Goal: Information Seeking & Learning: Stay updated

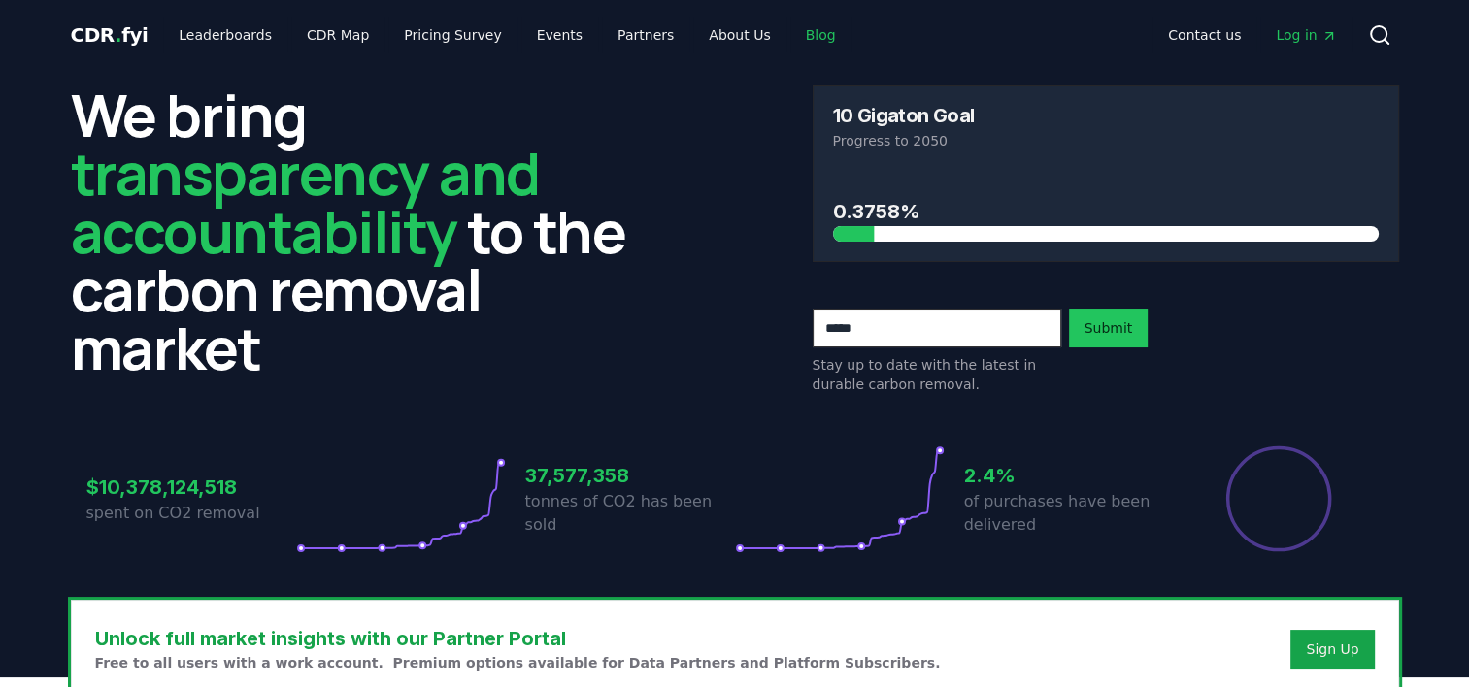
click at [790, 30] on link "Blog" at bounding box center [820, 34] width 61 height 35
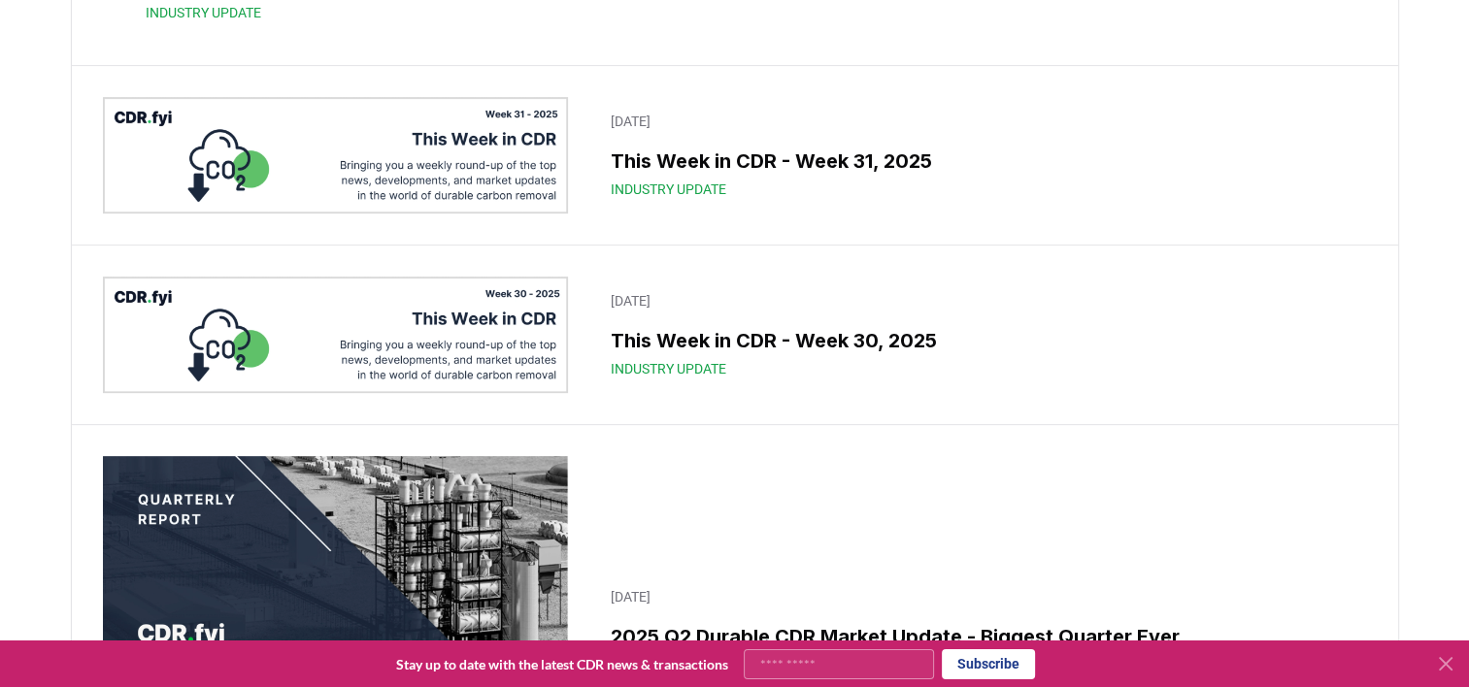
scroll to position [606, 0]
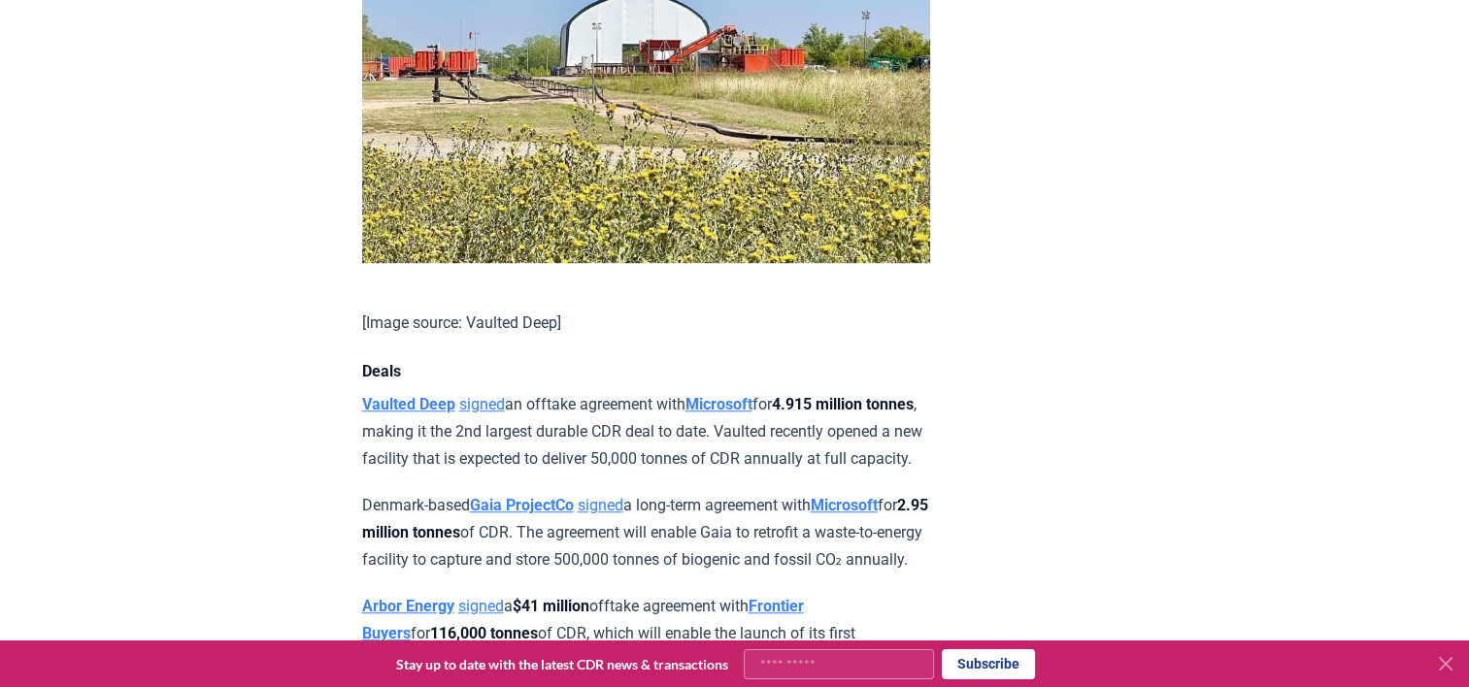
scroll to position [1495, 0]
click at [719, 390] on p "Vaulted Deep signed an offtake agreement with Microsoft for 4.915 million tonne…" at bounding box center [646, 431] width 568 height 82
click at [599, 390] on p "Vaulted Deep signed an offtake agreement with Microsoft for 4.915 million tonne…" at bounding box center [646, 431] width 568 height 82
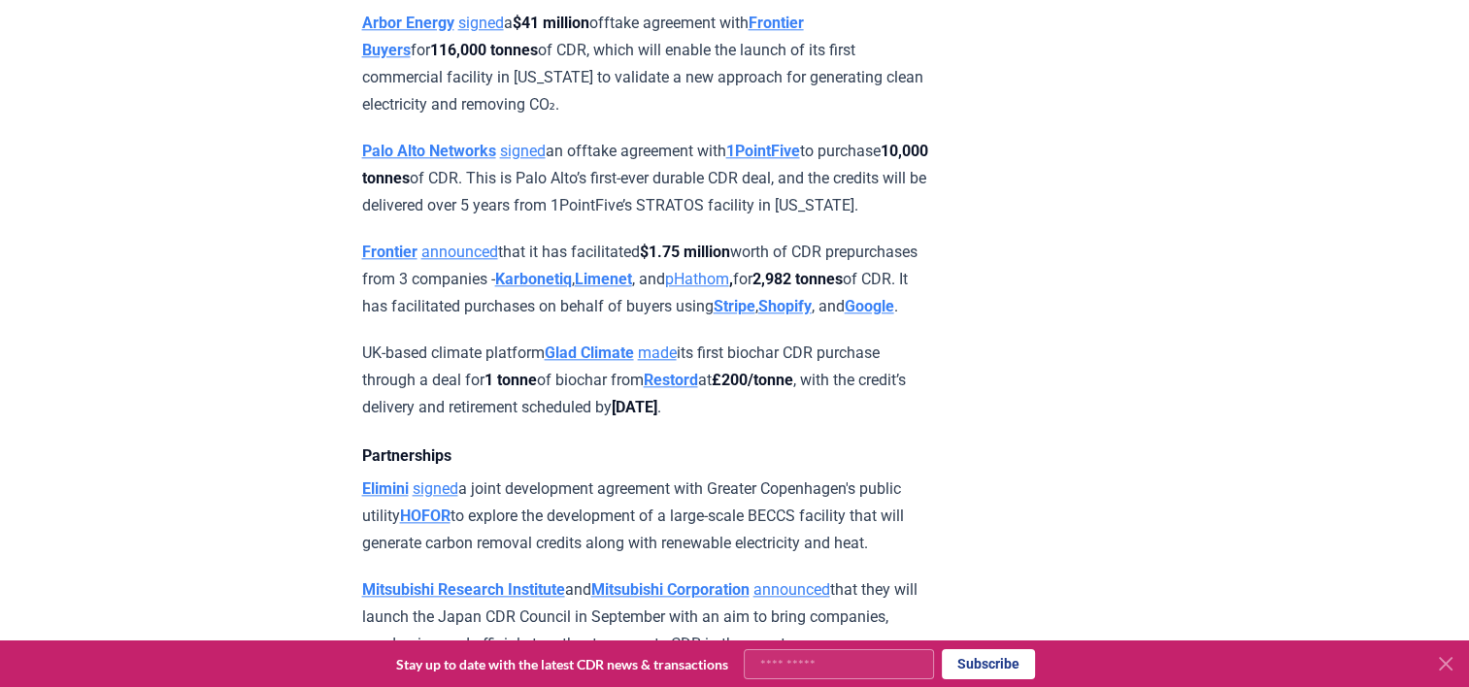
scroll to position [2088, 0]
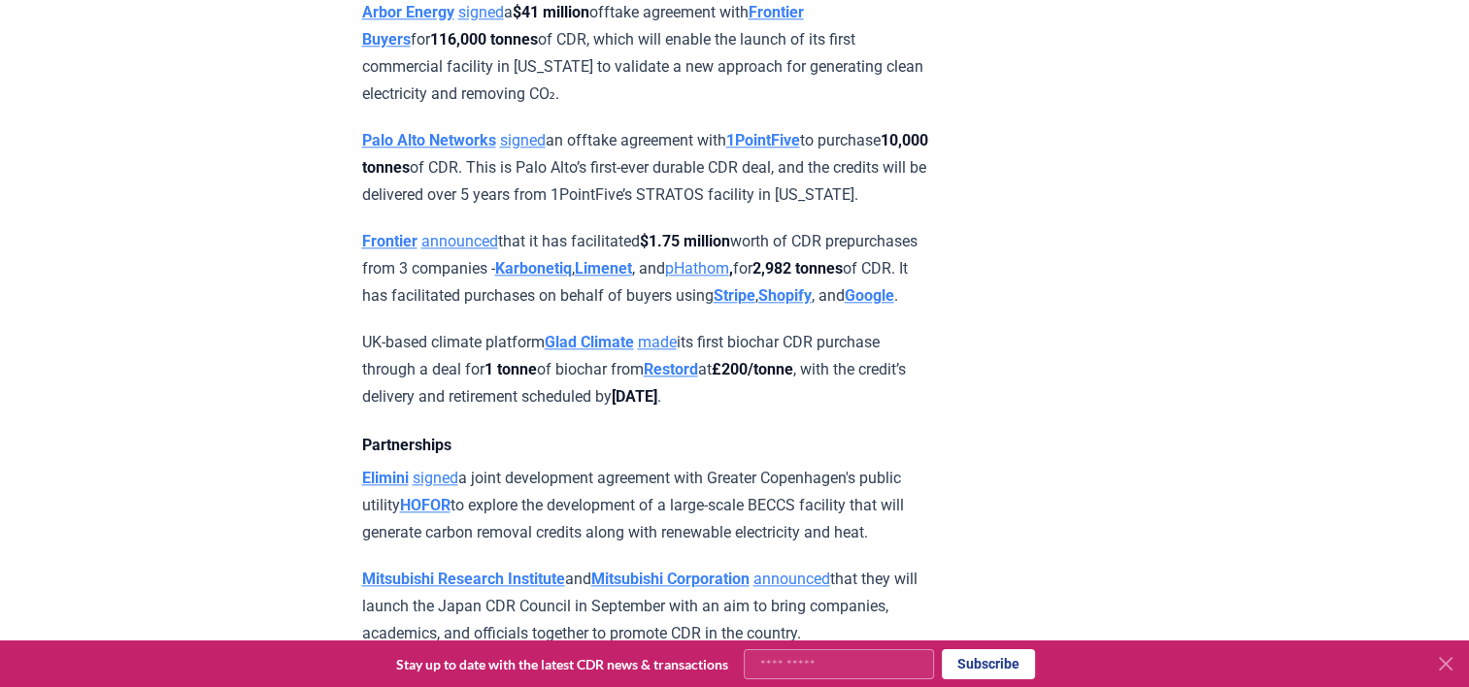
click at [784, 465] on p "[PERSON_NAME] signed a joint development agreement with Greater Copenhagen's pu…" at bounding box center [646, 506] width 568 height 82
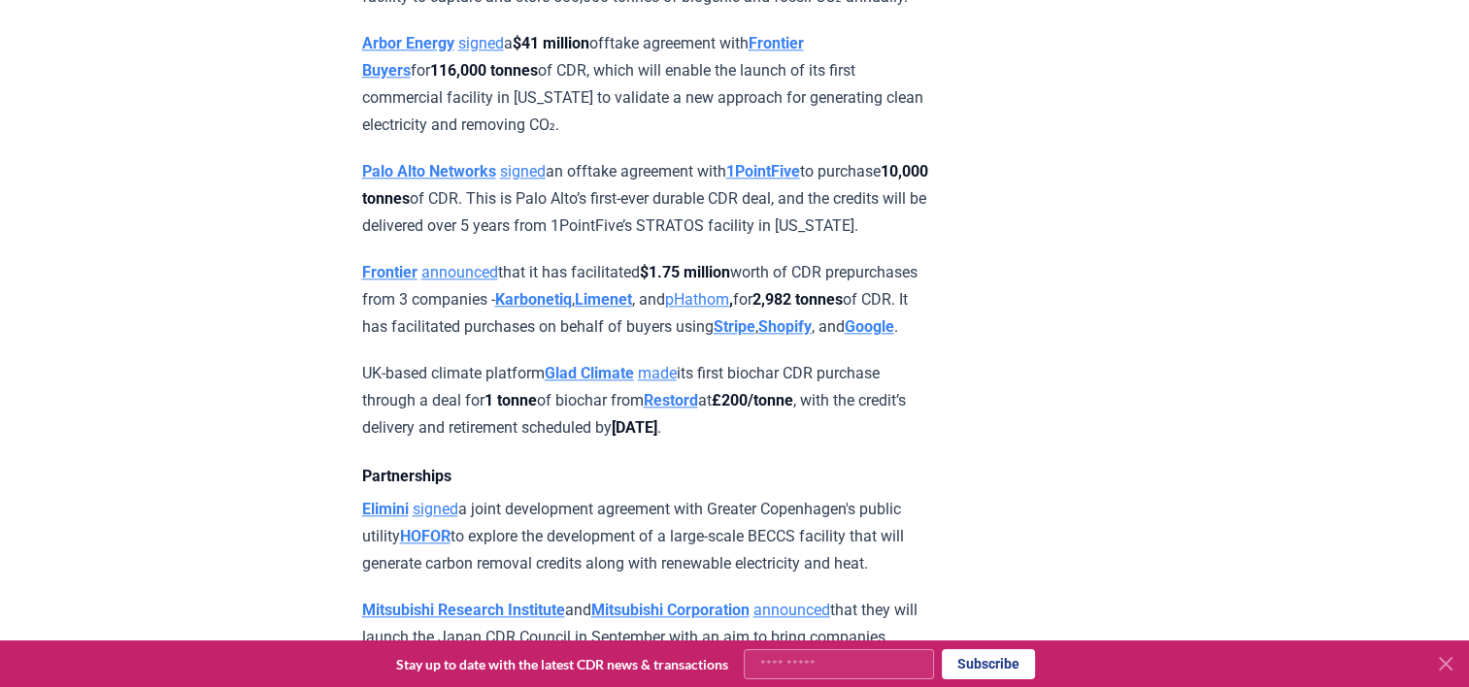
scroll to position [2054, 0]
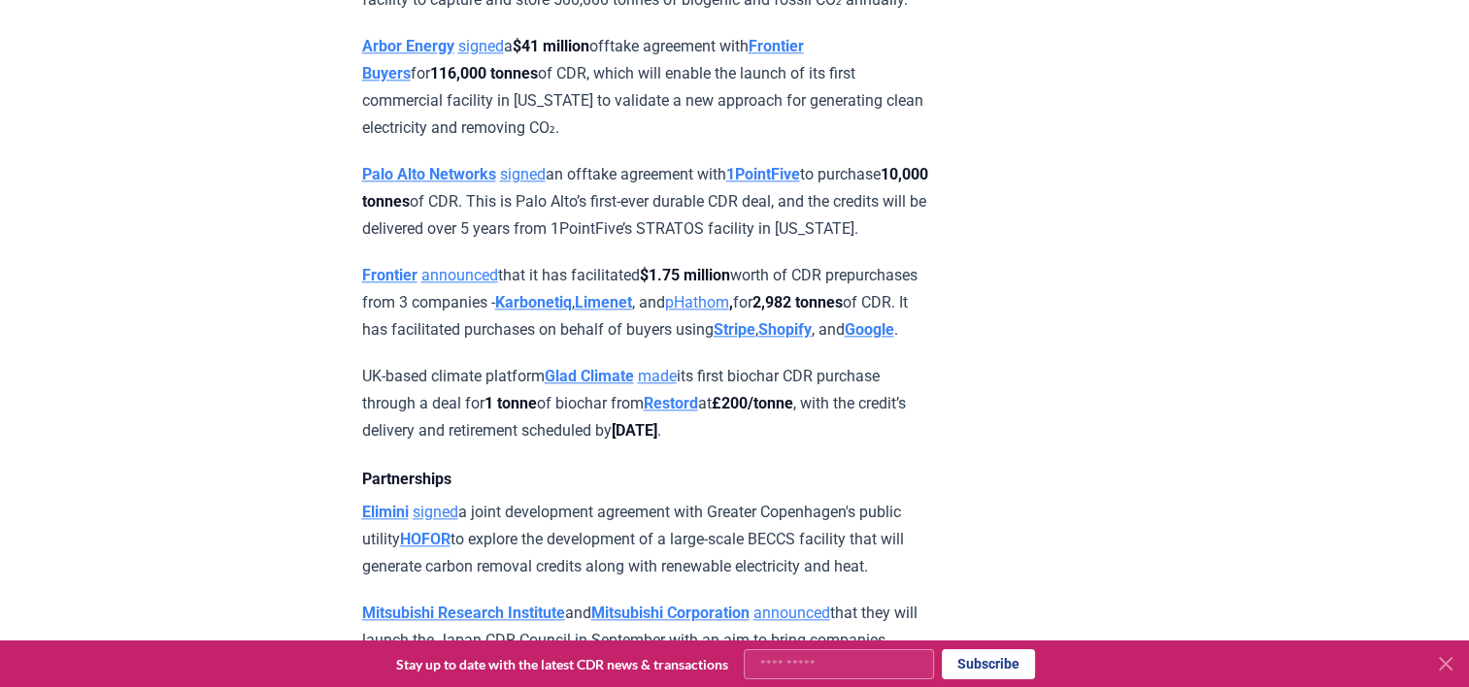
click at [862, 363] on p "UK-based climate platform Glad Climate made its first biochar CDR purchase thro…" at bounding box center [646, 404] width 568 height 82
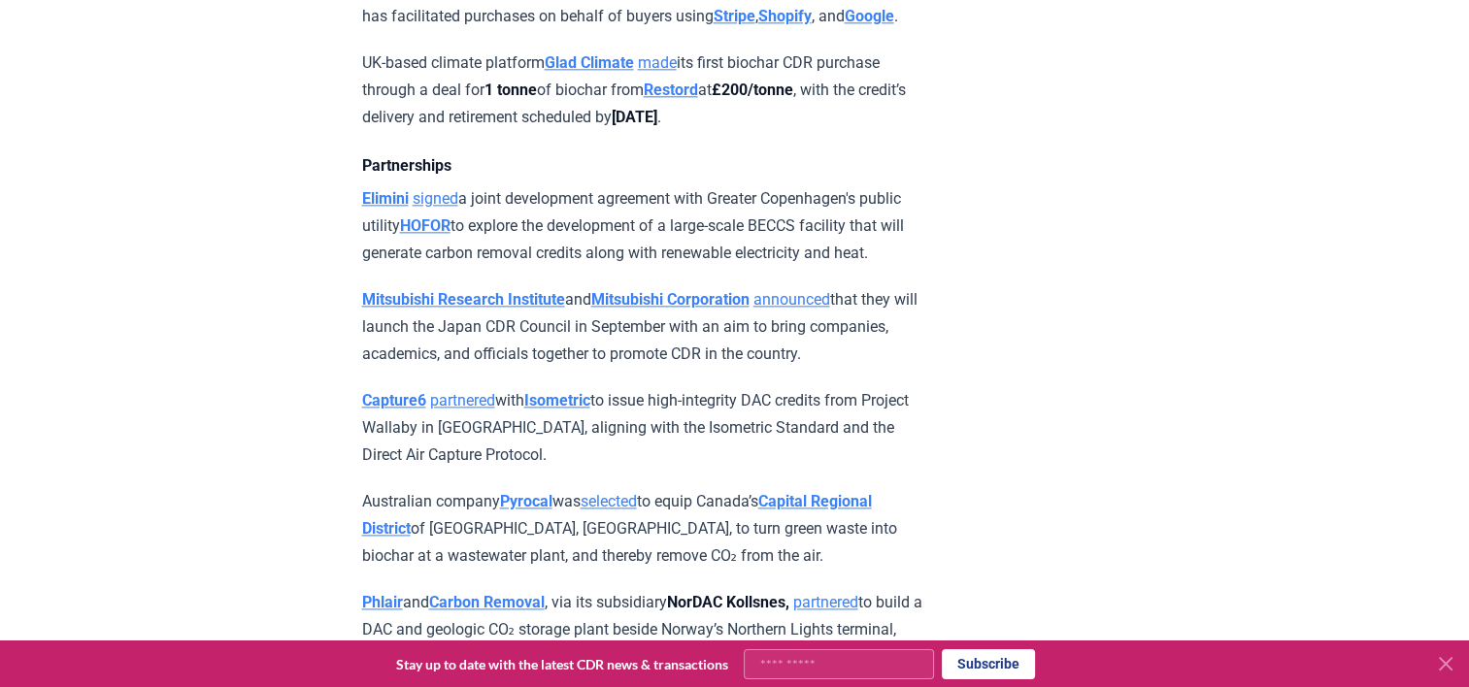
scroll to position [2369, 0]
click at [757, 386] on p "Capture6 partnered with Isometric to issue high-integrity DAC credits from Proj…" at bounding box center [646, 427] width 568 height 82
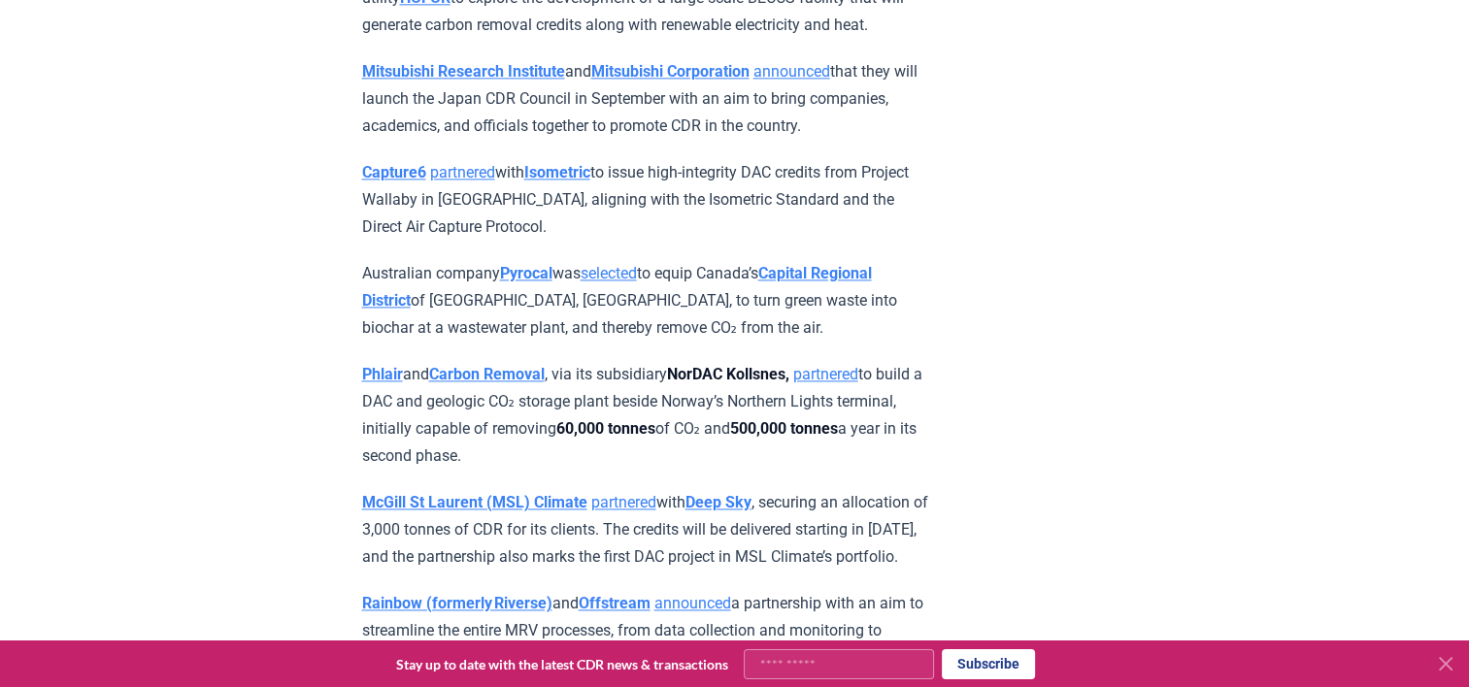
scroll to position [2600, 0]
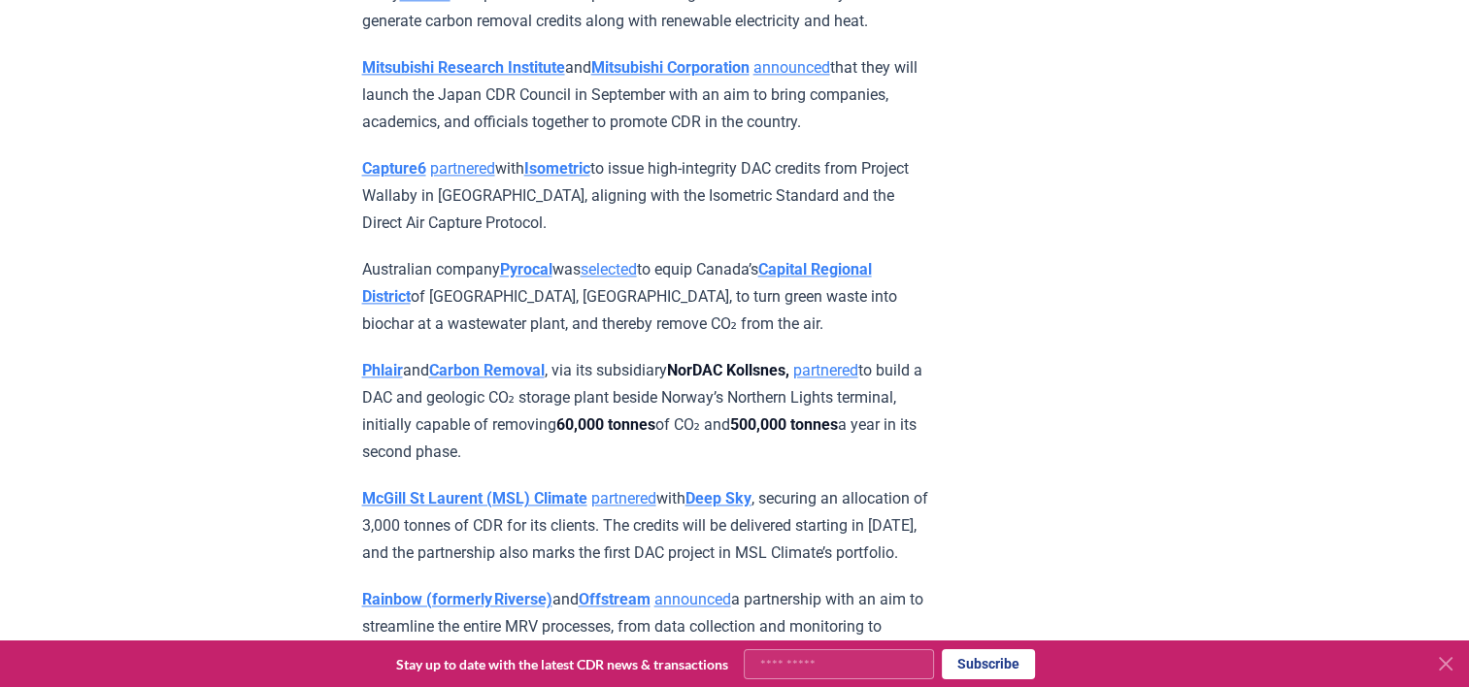
drag, startPoint x: 757, startPoint y: 290, endPoint x: 635, endPoint y: 303, distance: 123.0
click at [635, 416] on strong "60,000 tonnes" at bounding box center [605, 425] width 99 height 18
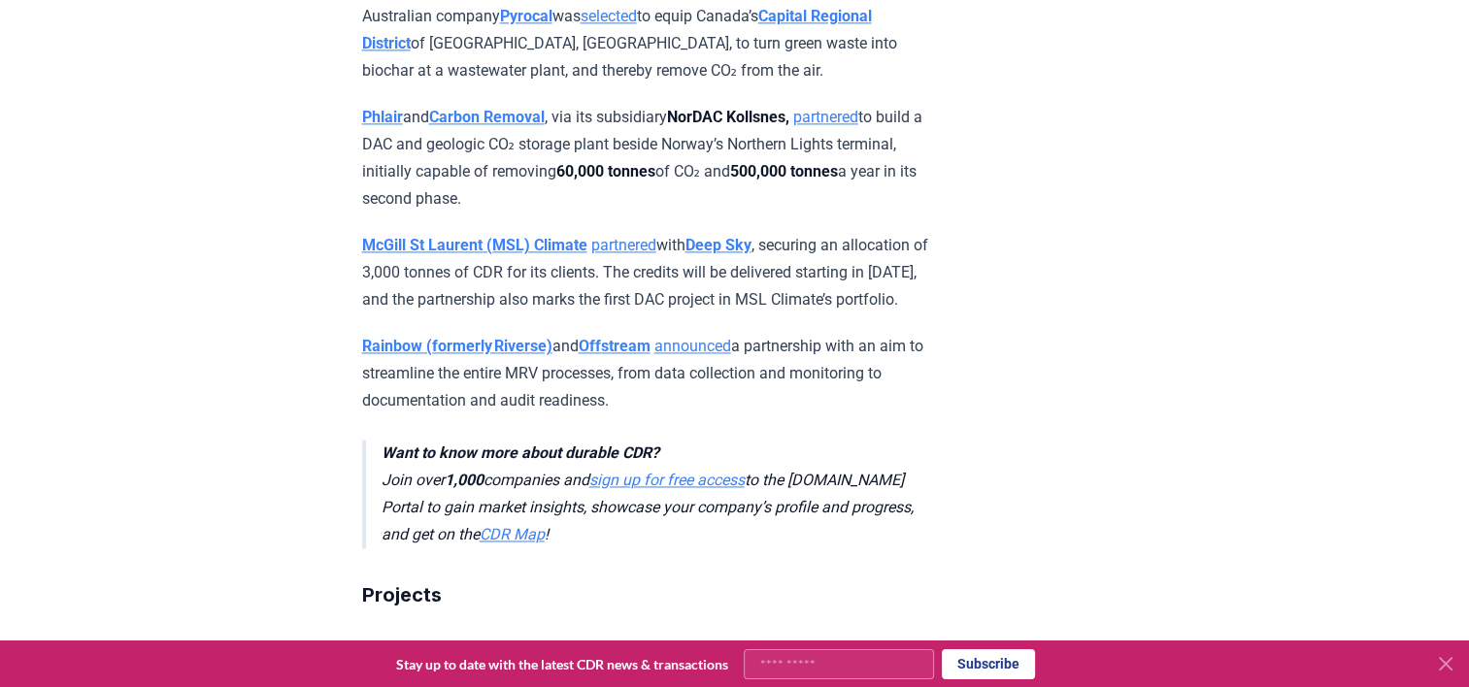
scroll to position [2856, 0]
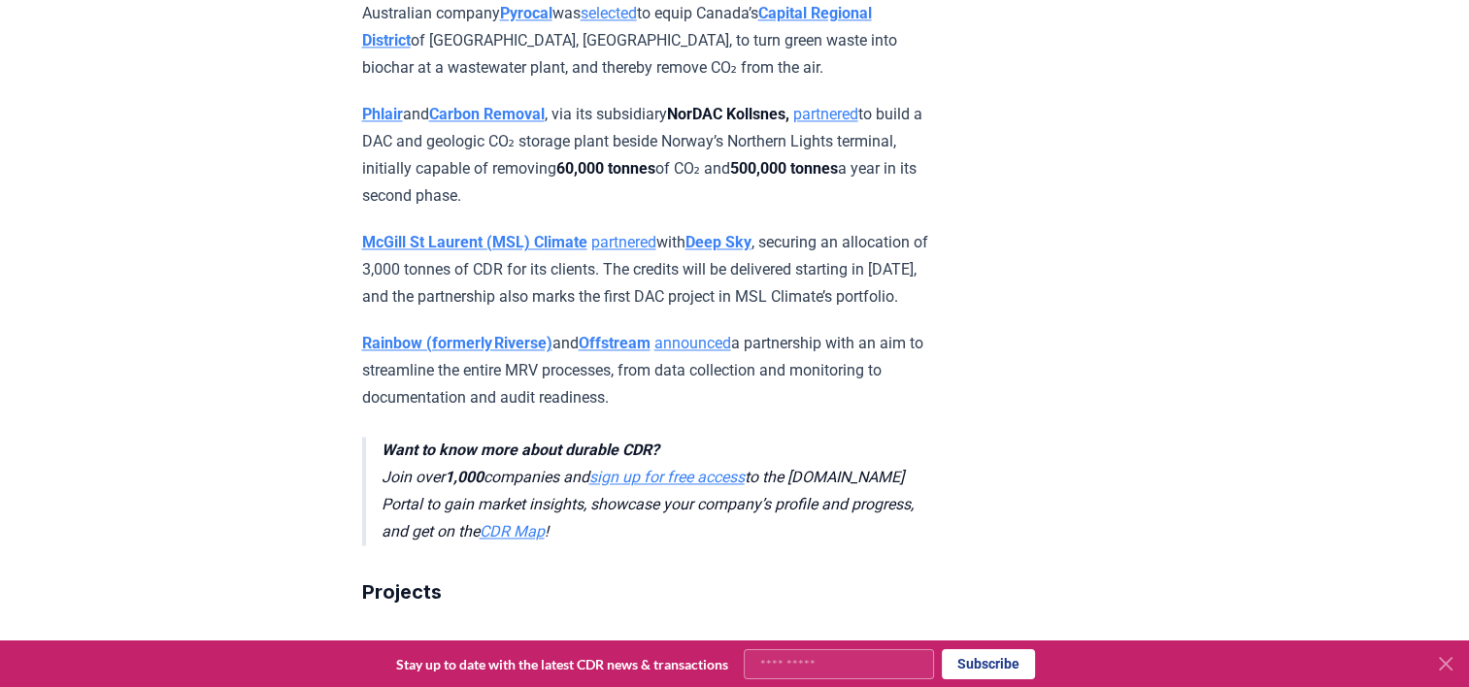
click at [862, 330] on p "Rainbow (formerly Riverse) and Offstream announced a partnership with an aim to…" at bounding box center [646, 371] width 568 height 82
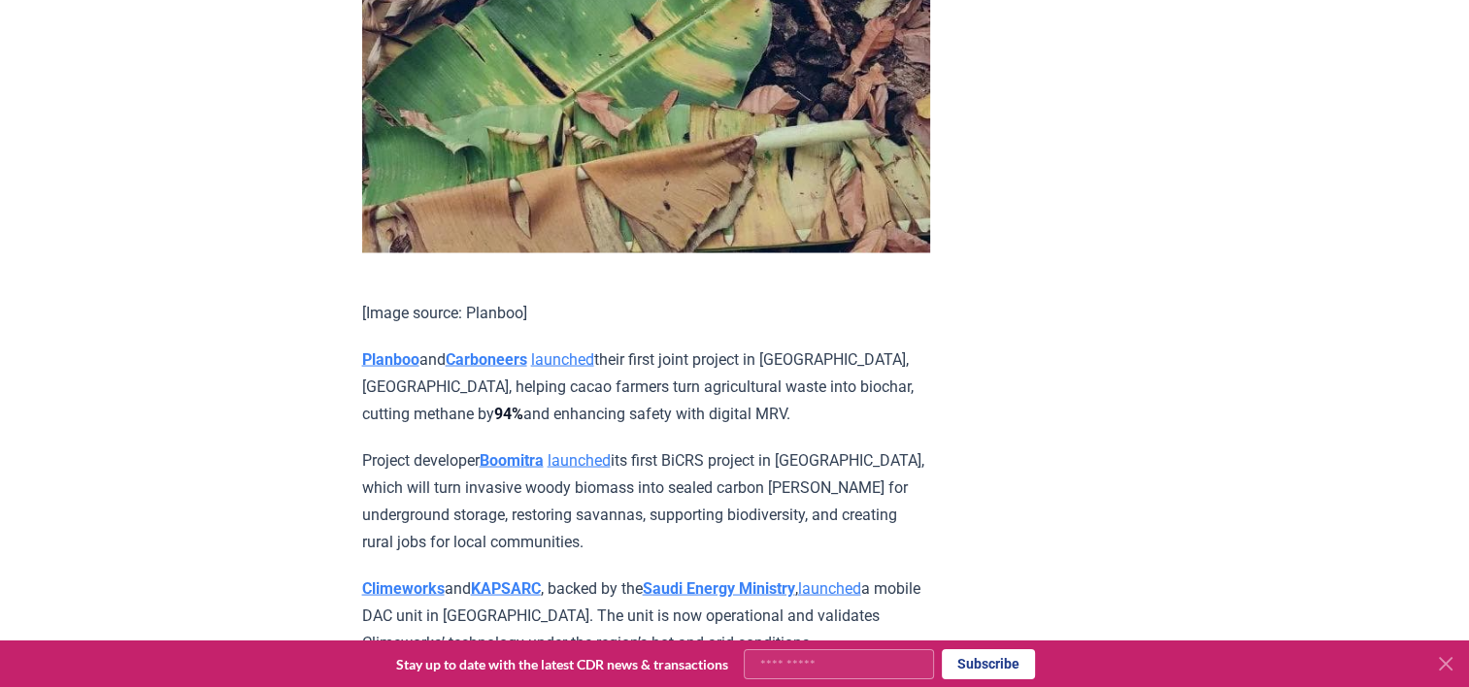
scroll to position [3637, 0]
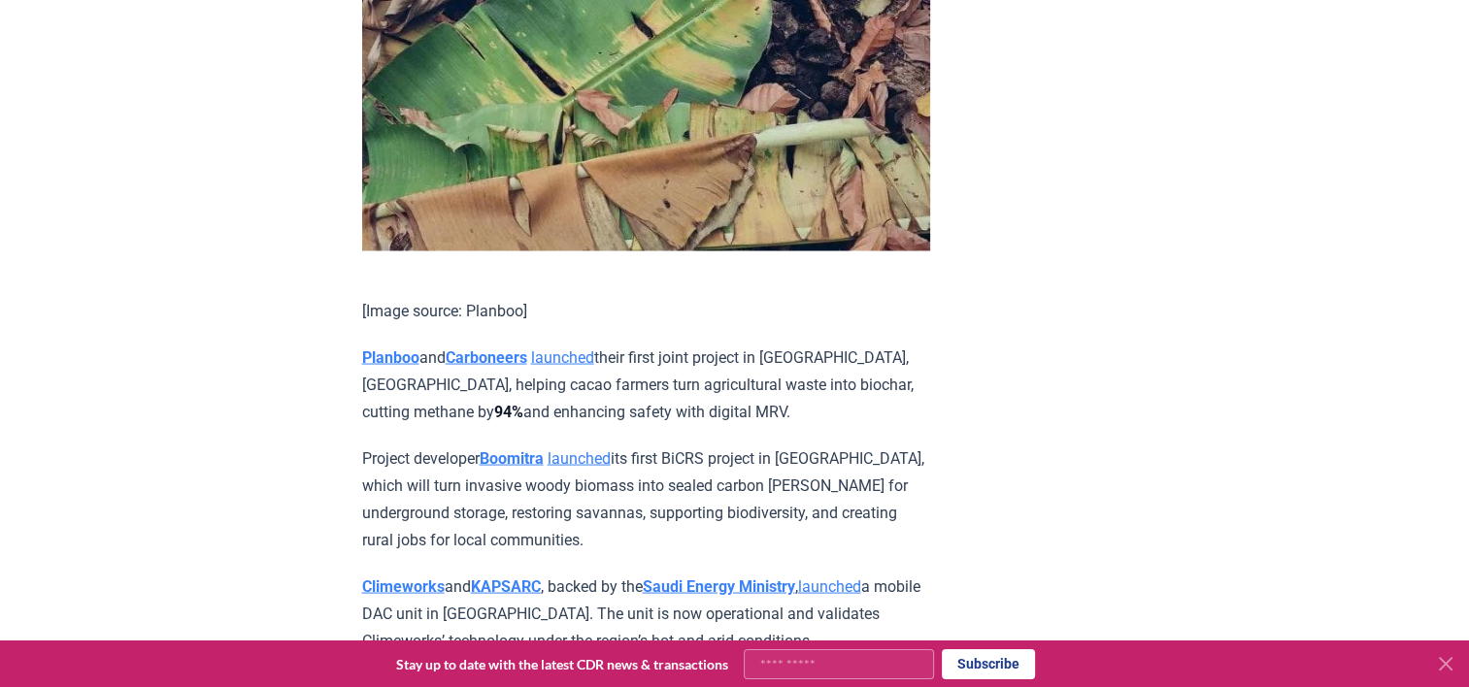
click at [759, 445] on p "Project developer [PERSON_NAME] launched its first BiCRS project in [GEOGRAPHIC…" at bounding box center [646, 499] width 568 height 109
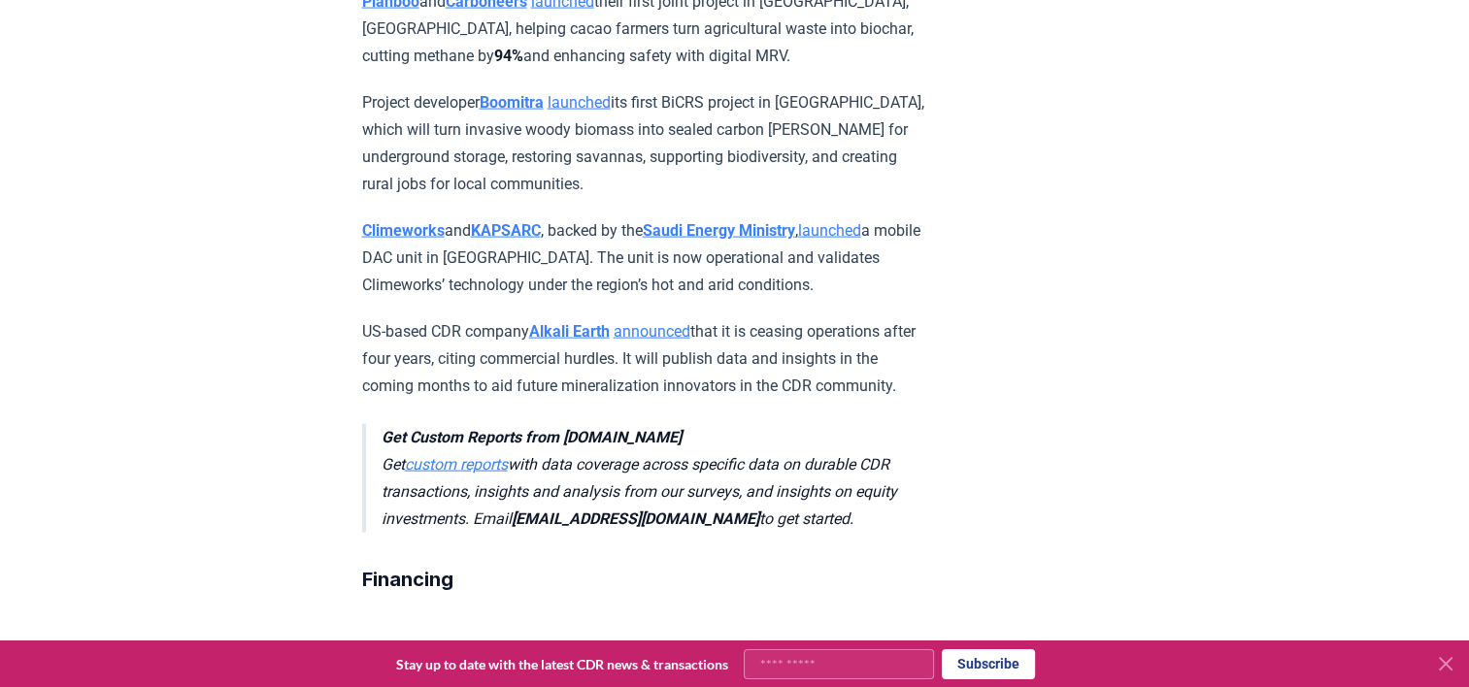
scroll to position [3991, 0]
click at [788, 319] on p "US-based CDR company Alkali Earth announced that it is ceasing operations after…" at bounding box center [646, 360] width 568 height 82
click at [824, 319] on p "US-based CDR company Alkali Earth announced that it is ceasing operations after…" at bounding box center [646, 360] width 568 height 82
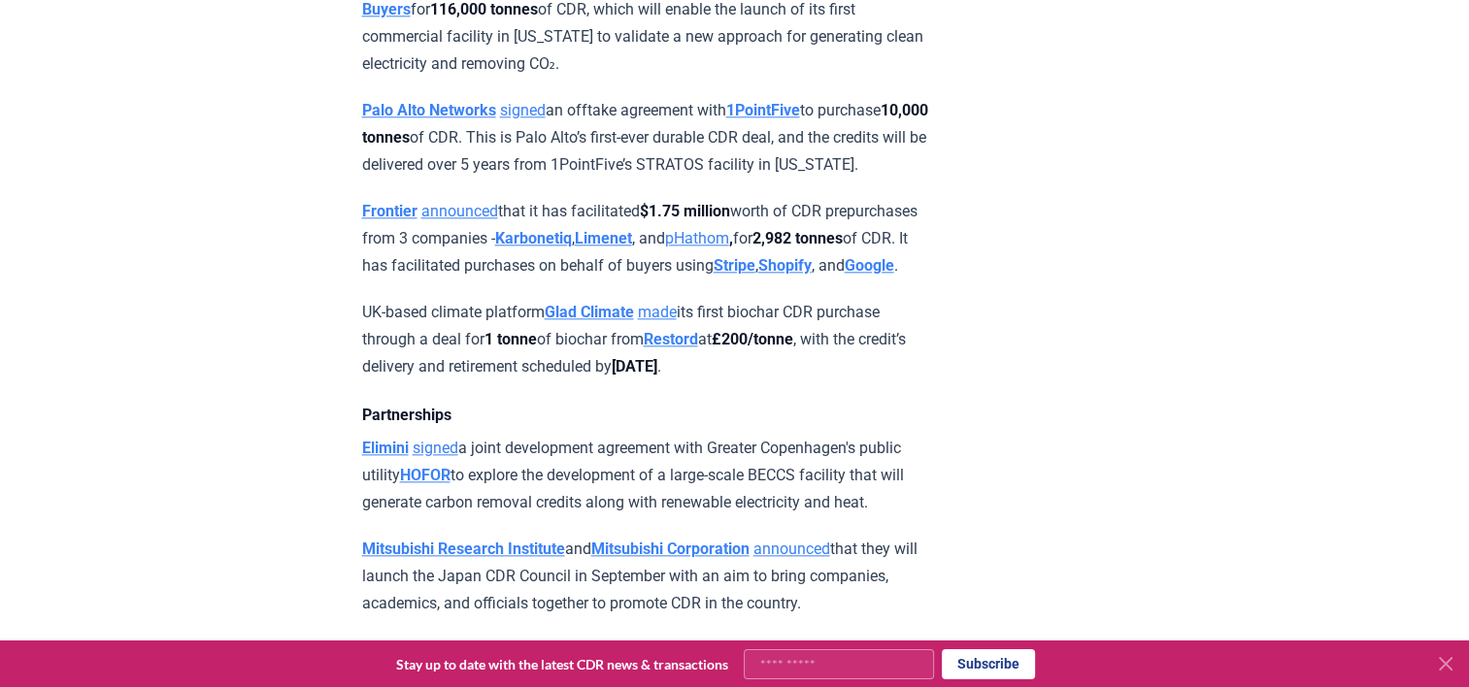
scroll to position [2117, 0]
click at [680, 437] on p "[PERSON_NAME] signed a joint development agreement with Greater Copenhagen's pu…" at bounding box center [646, 478] width 568 height 82
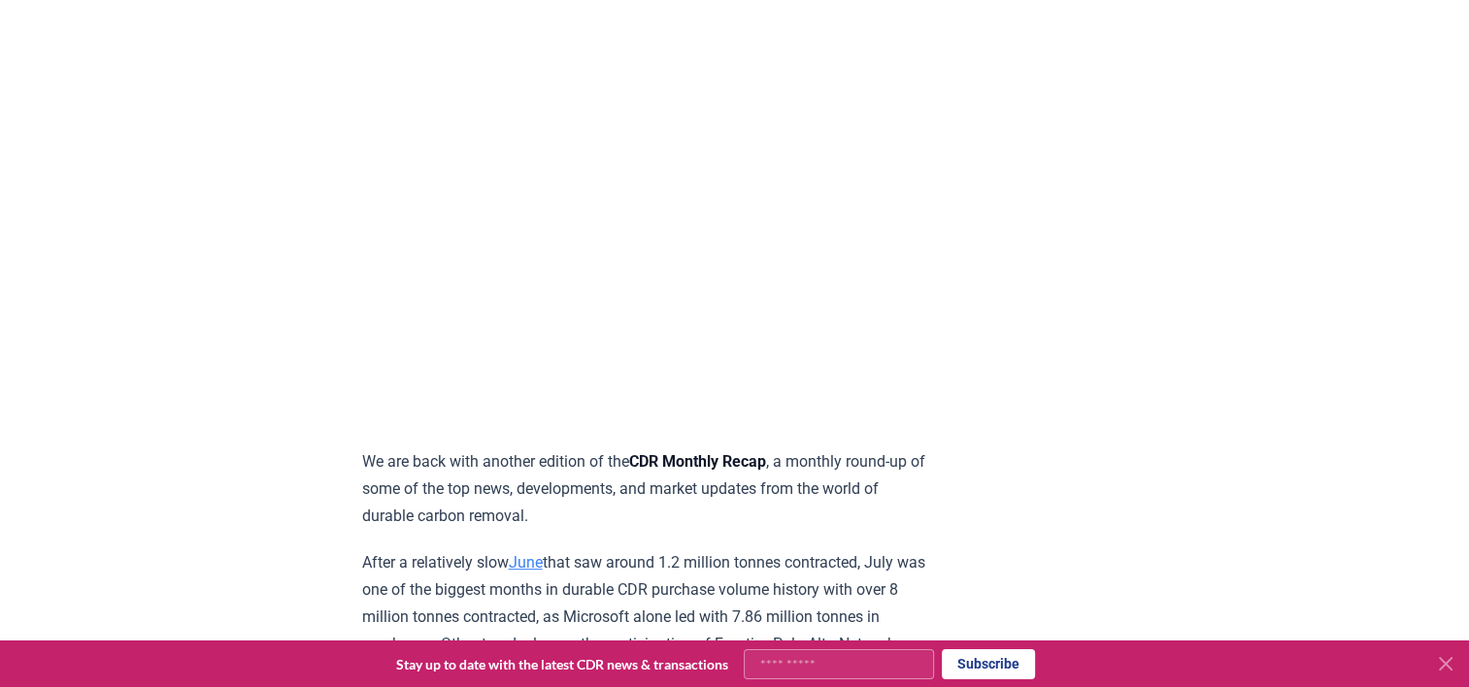
scroll to position [361, 0]
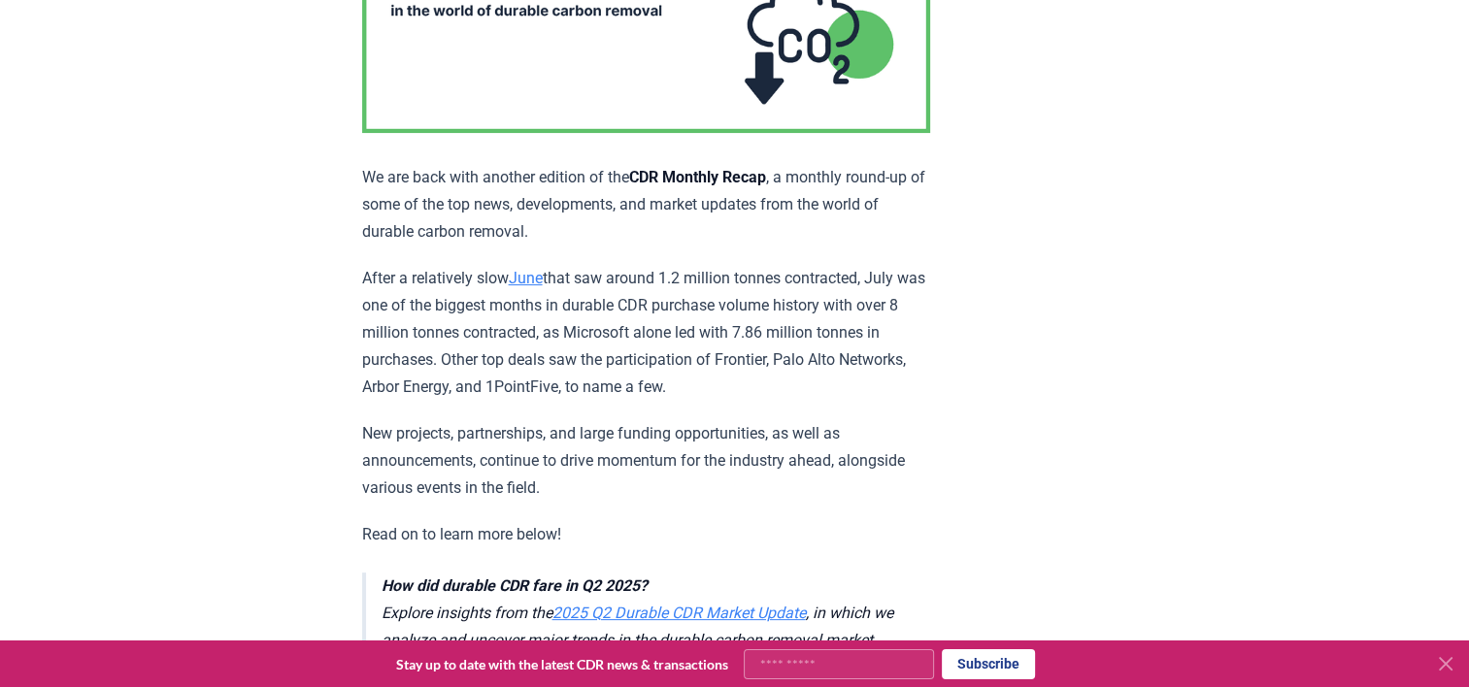
click at [751, 351] on p "After a relatively slow June that saw around 1.2 million tonnes contracted, Jul…" at bounding box center [646, 333] width 568 height 136
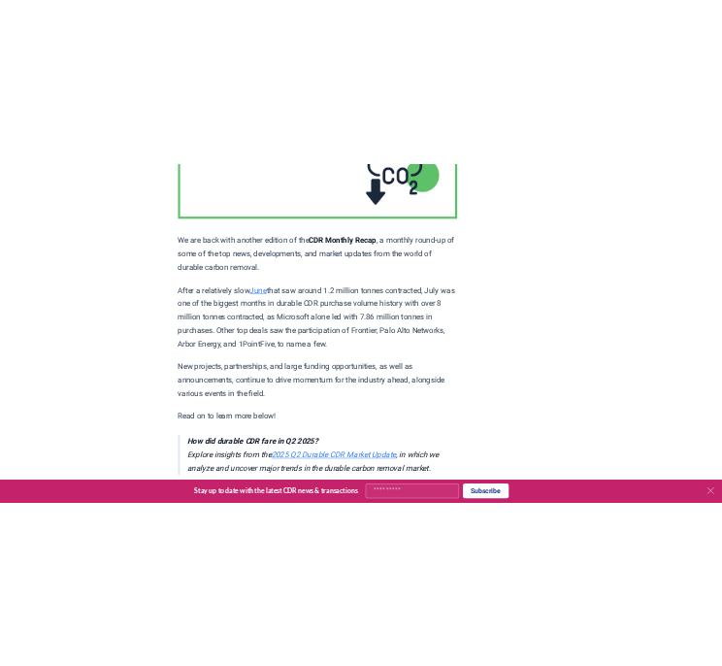
scroll to position [384, 0]
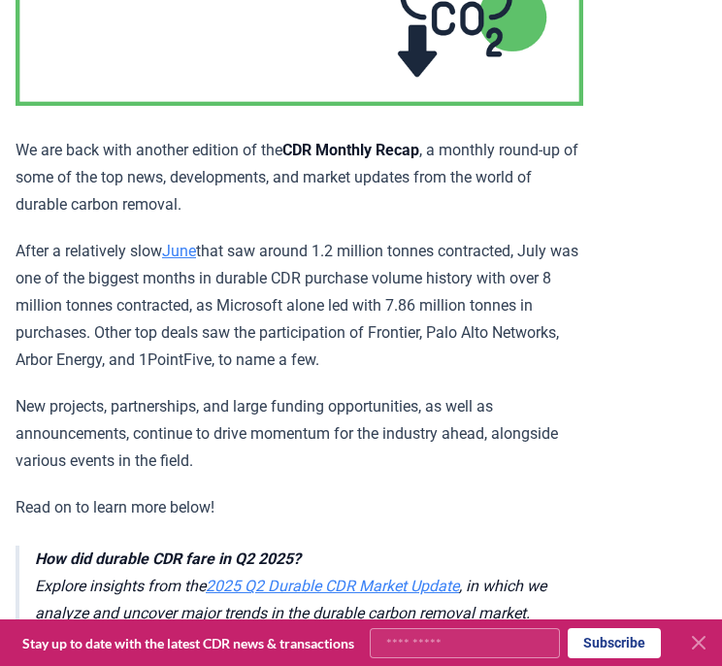
click at [250, 292] on p "After a relatively slow June that saw around 1.2 million tonnes contracted, Jul…" at bounding box center [300, 306] width 568 height 136
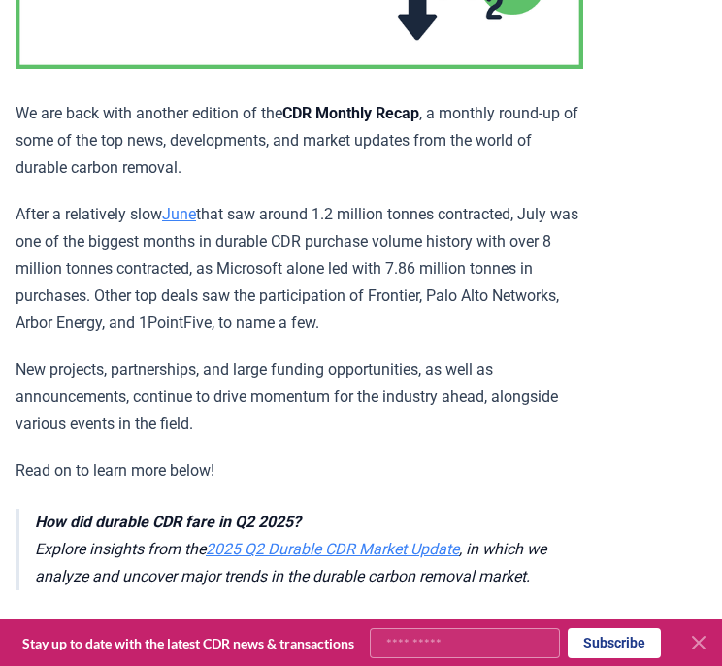
scroll to position [422, 0]
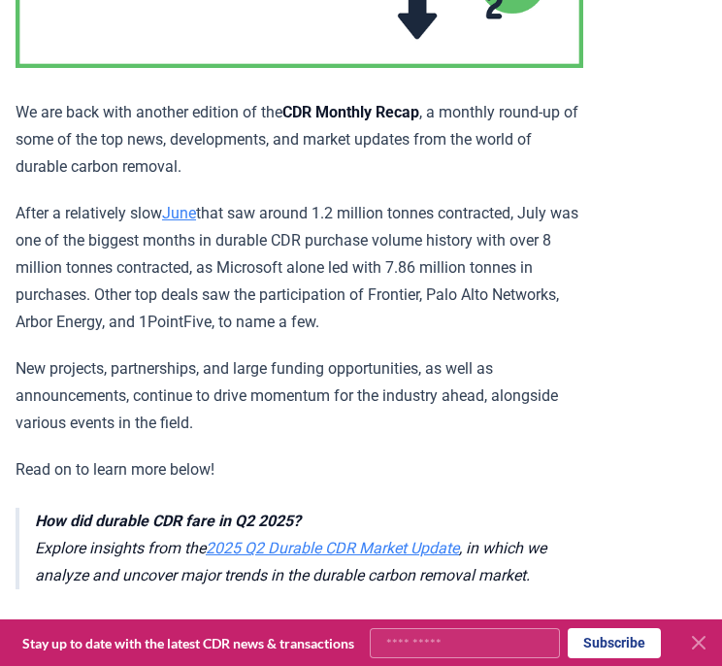
click at [106, 316] on p "After a relatively slow June that saw around 1.2 million tonnes contracted, Jul…" at bounding box center [300, 268] width 568 height 136
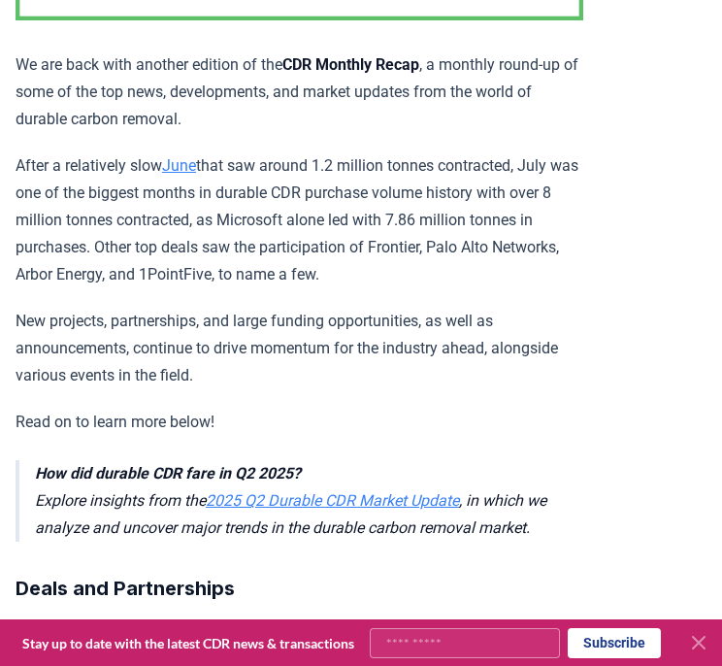
scroll to position [470, 0]
click at [210, 249] on p "After a relatively slow June that saw around 1.2 million tonnes contracted, Jul…" at bounding box center [300, 220] width 568 height 136
click at [235, 249] on p "After a relatively slow June that saw around 1.2 million tonnes contracted, Jul…" at bounding box center [300, 220] width 568 height 136
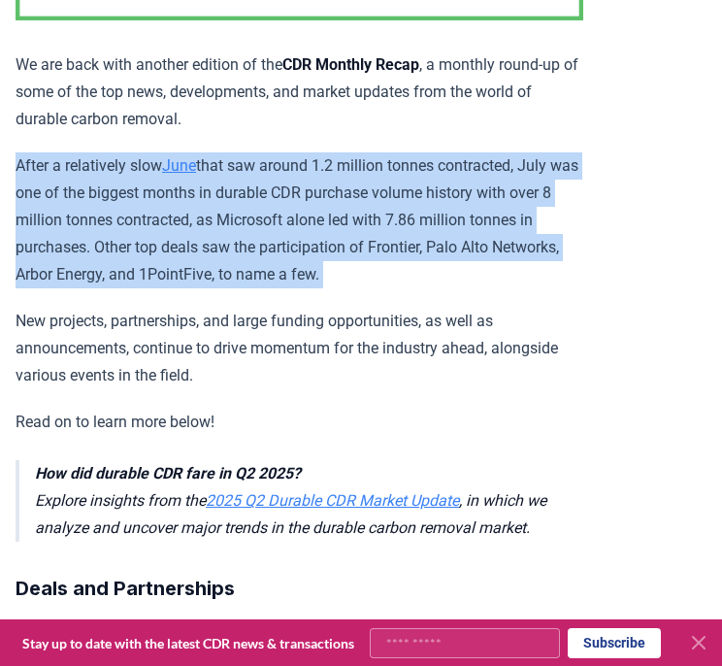
click at [235, 249] on p "After a relatively slow June that saw around 1.2 million tonnes contracted, Jul…" at bounding box center [300, 220] width 568 height 136
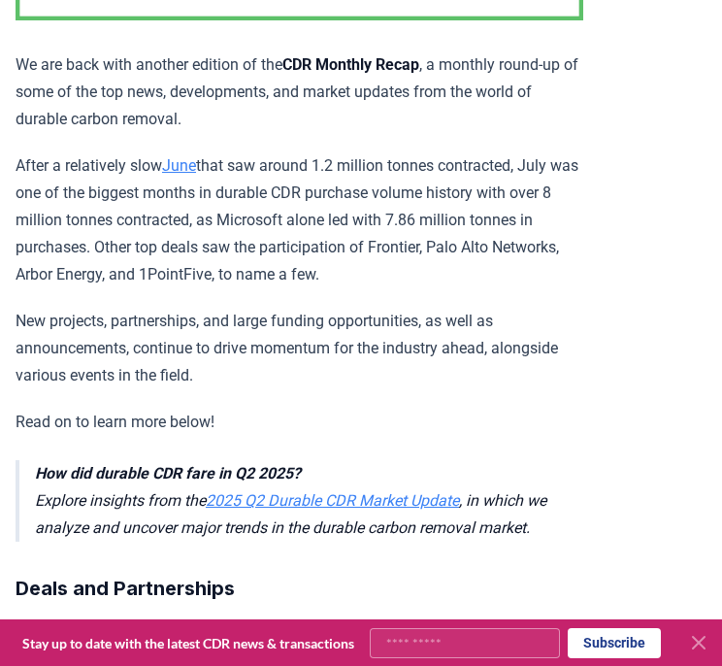
click at [272, 257] on p "After a relatively slow June that saw around 1.2 million tonnes contracted, Jul…" at bounding box center [300, 220] width 568 height 136
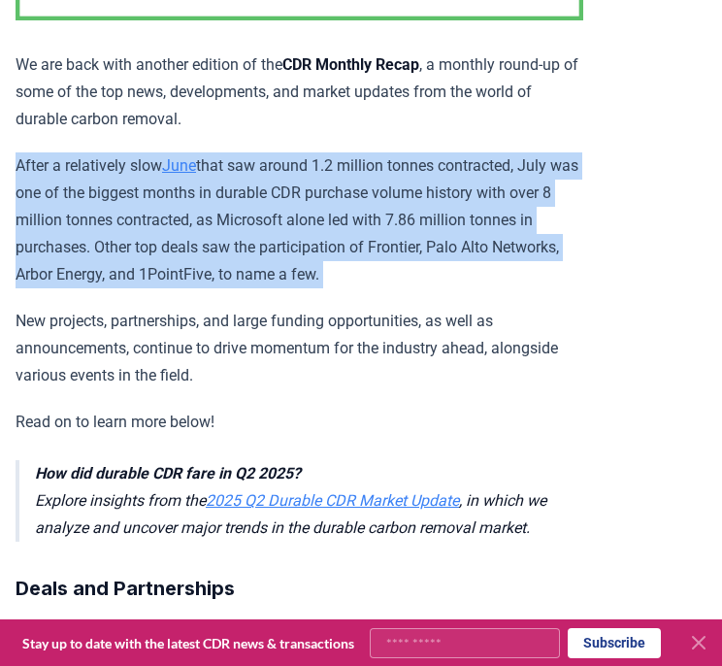
click at [272, 257] on p "After a relatively slow June that saw around 1.2 million tonnes contracted, Jul…" at bounding box center [300, 220] width 568 height 136
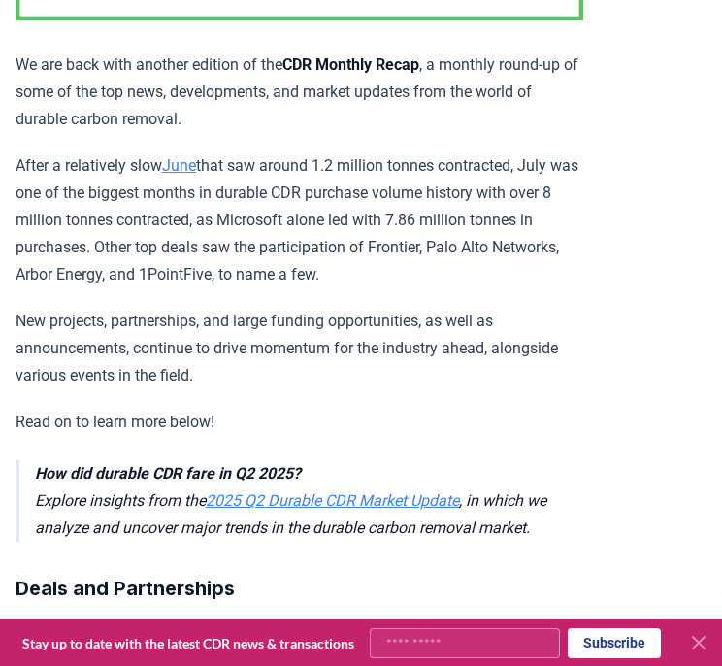
click at [322, 246] on p "After a relatively slow June that saw around 1.2 million tonnes contracted, Jul…" at bounding box center [300, 220] width 568 height 136
click at [331, 199] on p "After a relatively slow June that saw around 1.2 million tonnes contracted, Jul…" at bounding box center [300, 220] width 568 height 136
click at [292, 240] on p "After a relatively slow June that saw around 1.2 million tonnes contracted, Jul…" at bounding box center [300, 220] width 568 height 136
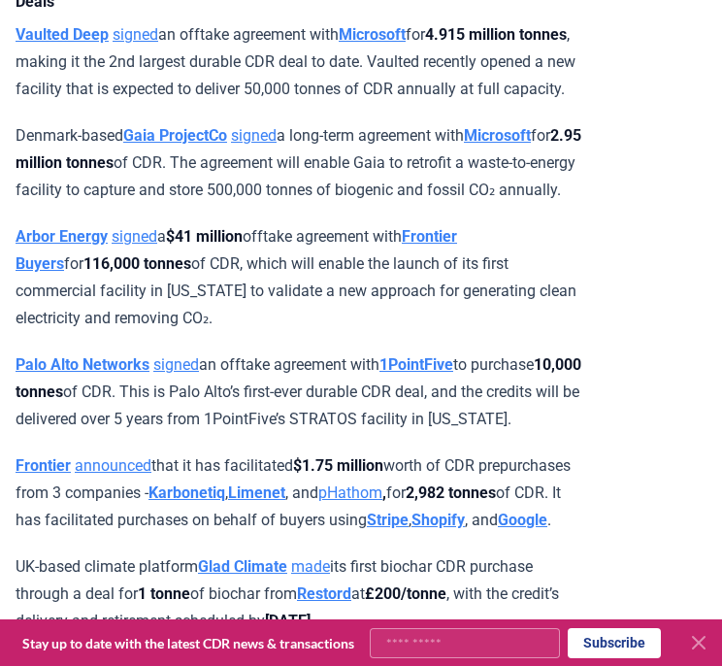
scroll to position [1579, 0]
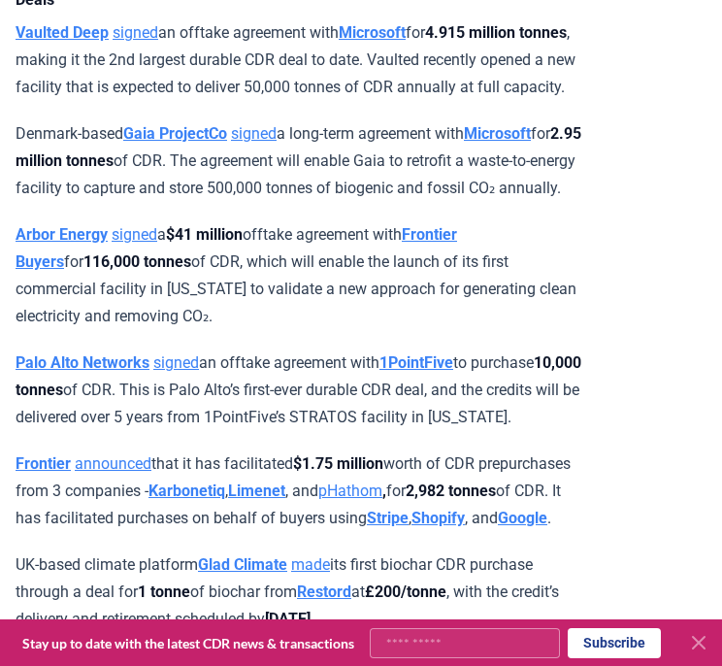
click at [276, 330] on p "Arbor Energy signed a $41 million offtake agreement with Frontier Buyers for 11…" at bounding box center [300, 275] width 568 height 109
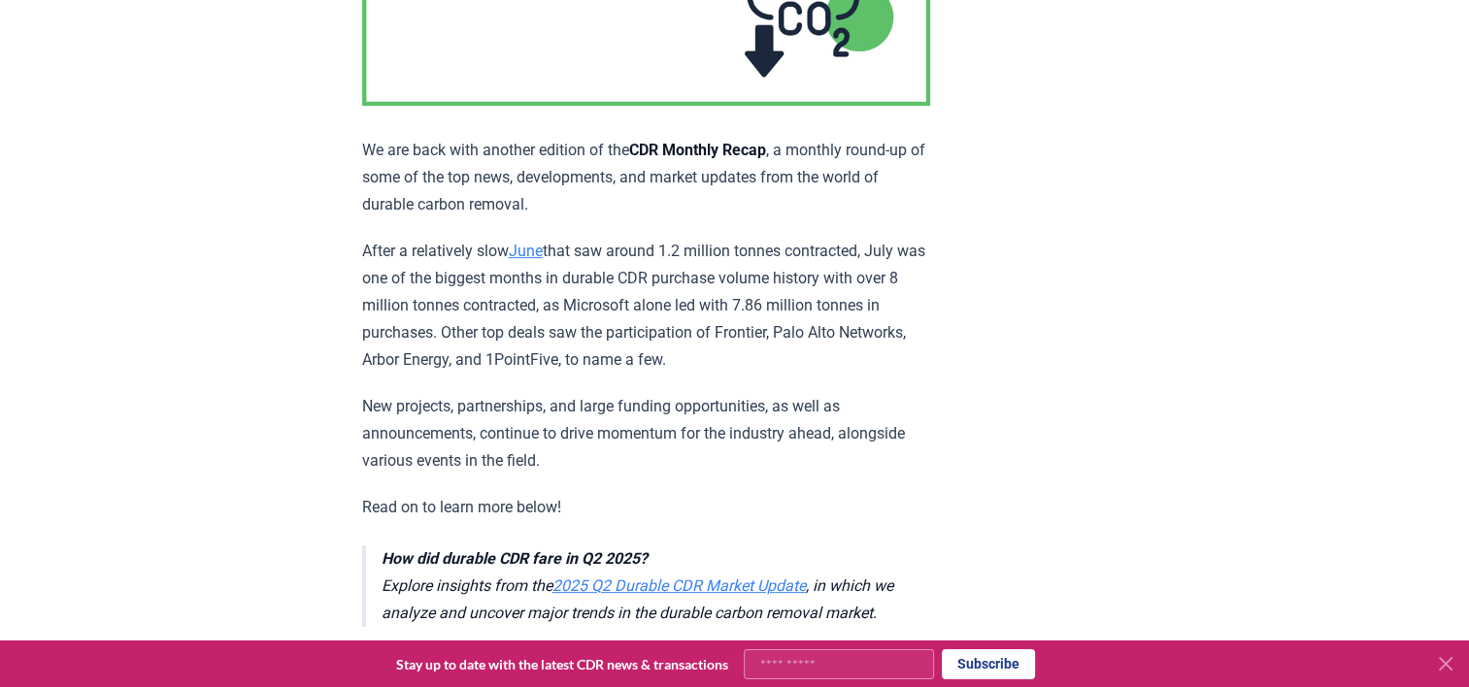
scroll to position [390, 0]
click at [606, 335] on p "After a relatively slow June that saw around 1.2 million tonnes contracted, Jul…" at bounding box center [646, 304] width 568 height 136
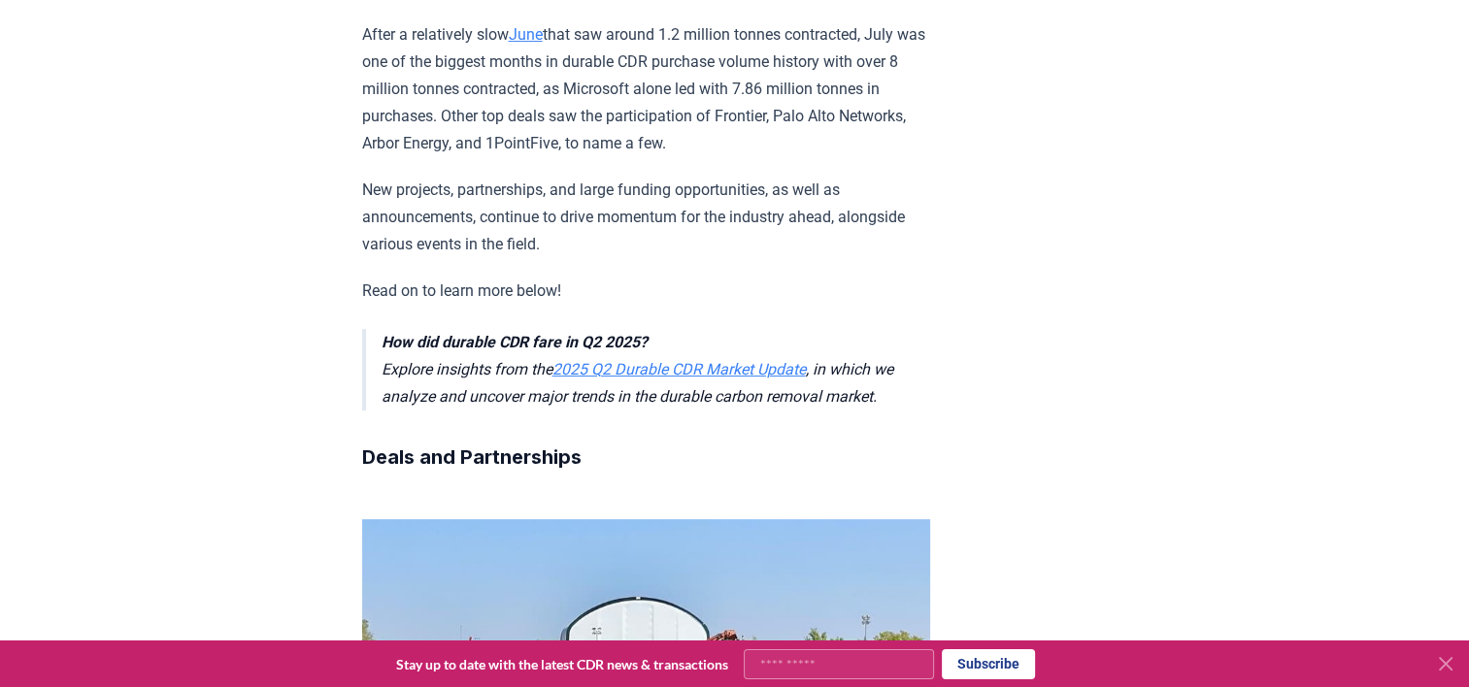
scroll to position [612, 0]
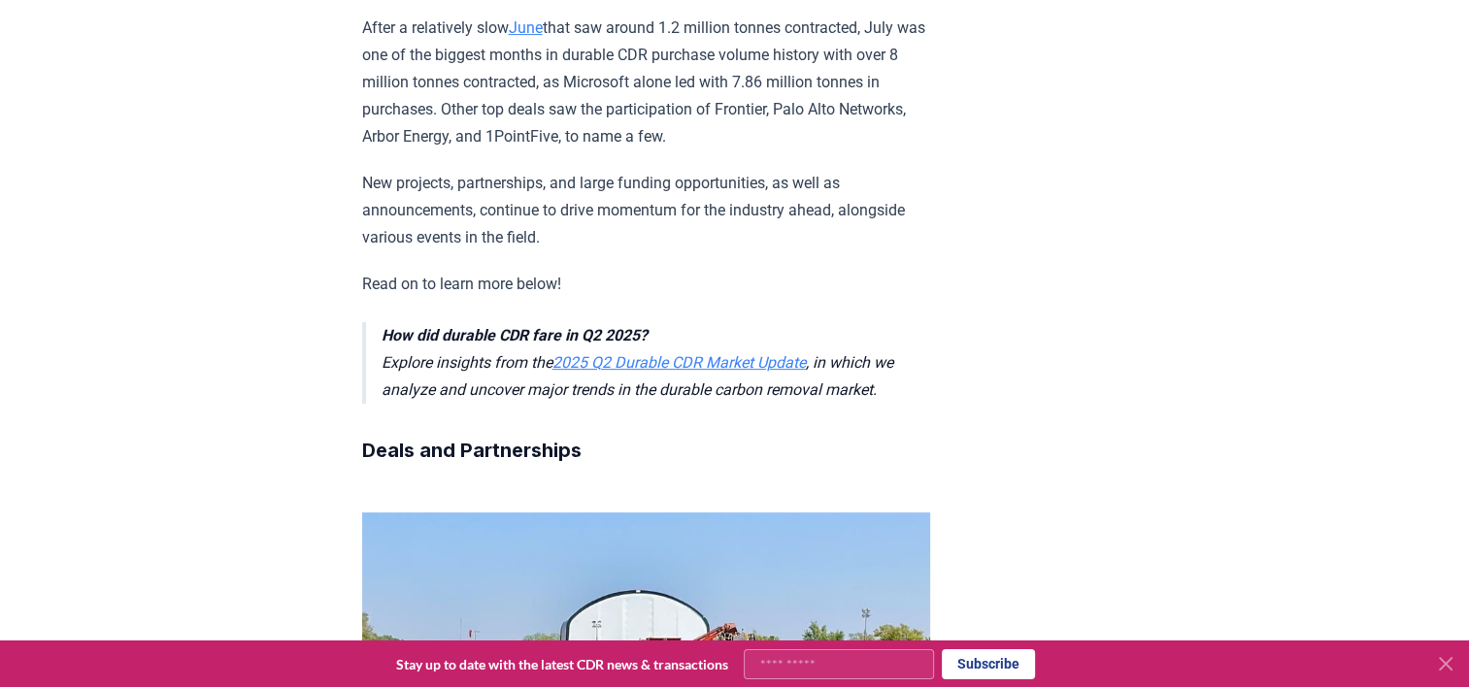
click at [610, 185] on p "New projects, partnerships, and large funding opportunities, as well as announc…" at bounding box center [646, 211] width 568 height 82
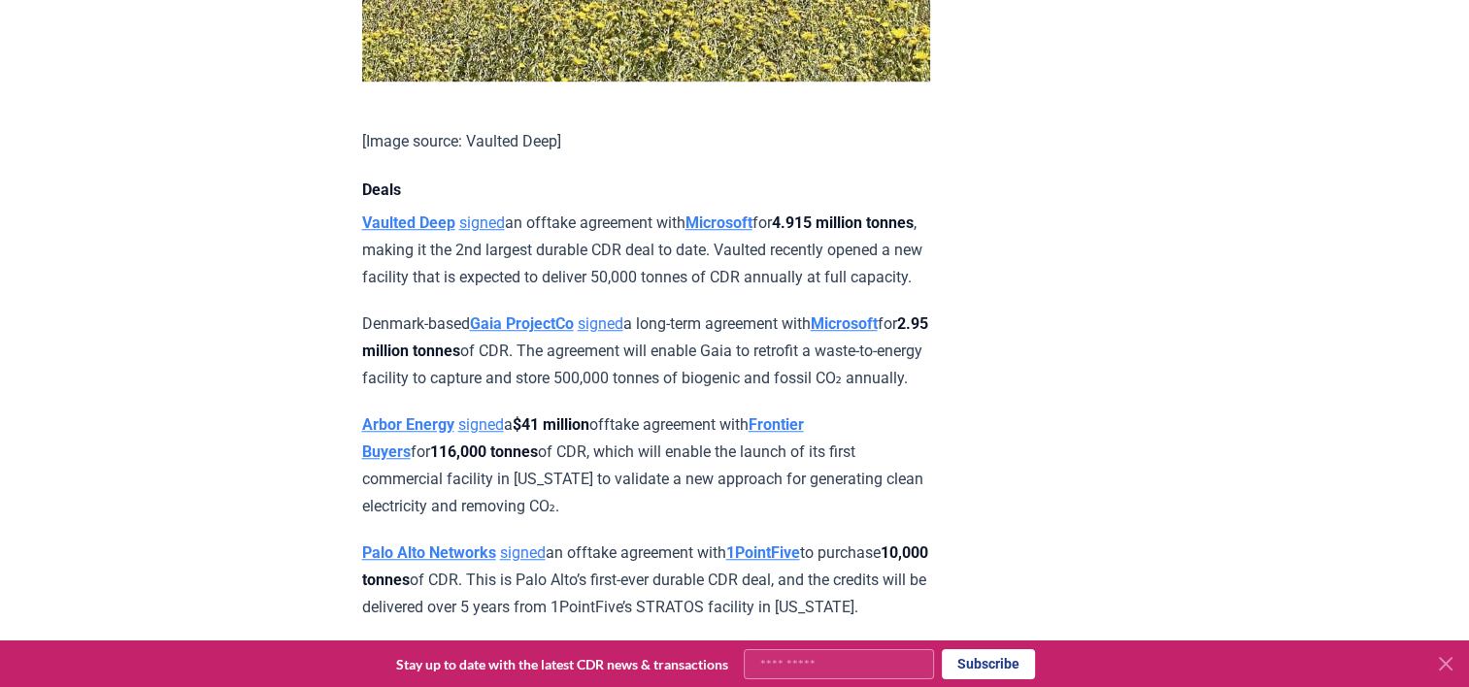
scroll to position [1393, 0]
click at [623, 276] on p "Vaulted Deep signed an offtake agreement with Microsoft for 4.915 million tonne…" at bounding box center [646, 250] width 568 height 82
click at [743, 391] on p "Denmark-based Gaia ProjectCo signed a long-term agreement with Microsoft for 2.…" at bounding box center [646, 351] width 568 height 82
click at [763, 391] on p "Denmark-based Gaia ProjectCo signed a long-term agreement with Microsoft for 2.…" at bounding box center [646, 351] width 568 height 82
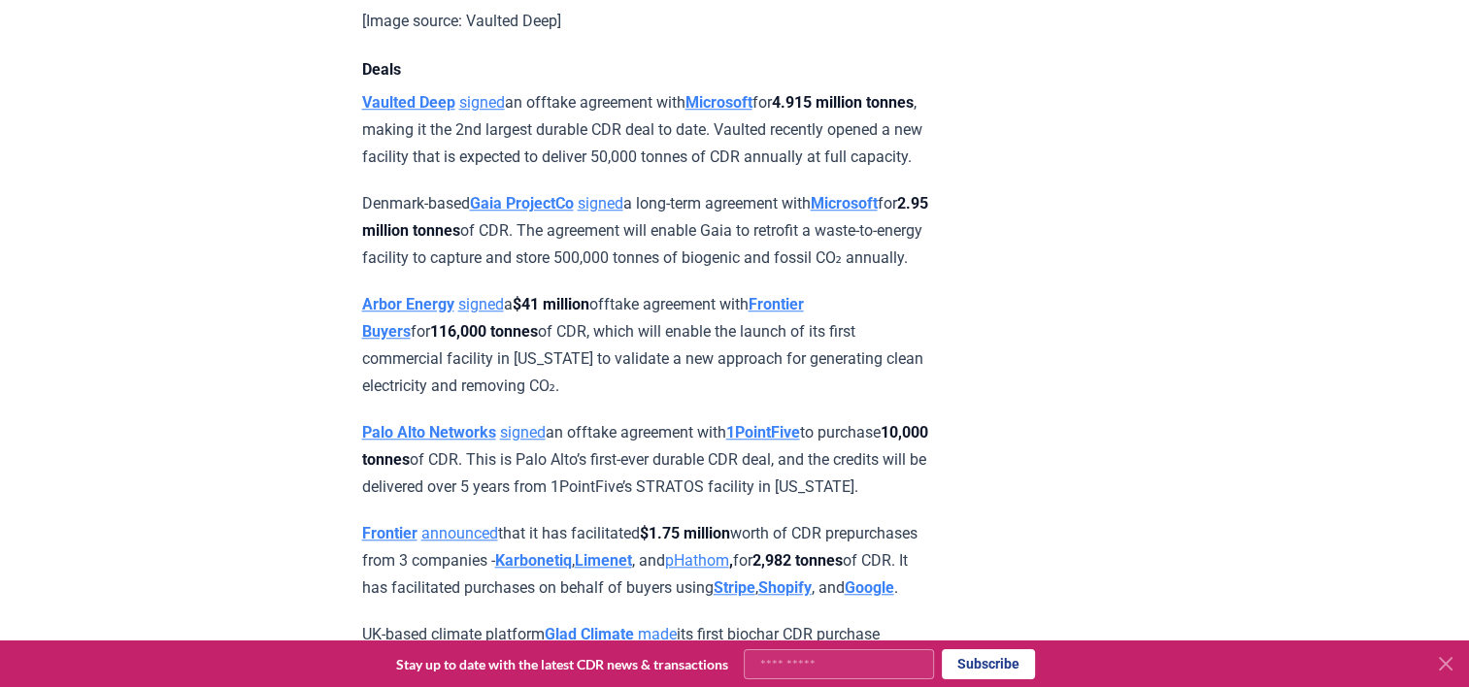
scroll to position [1518, 0]
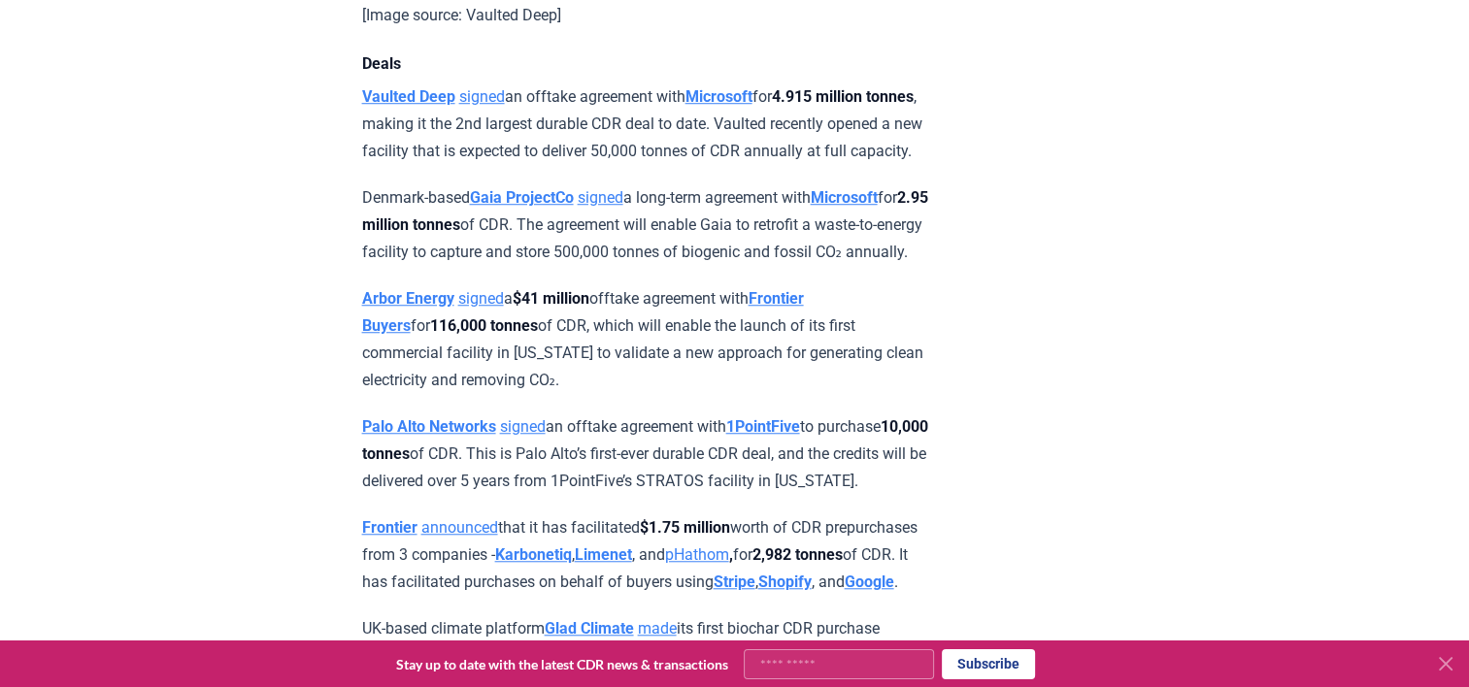
click at [651, 394] on p "Arbor Energy signed a $41 million offtake agreement with Frontier Buyers for 11…" at bounding box center [646, 339] width 568 height 109
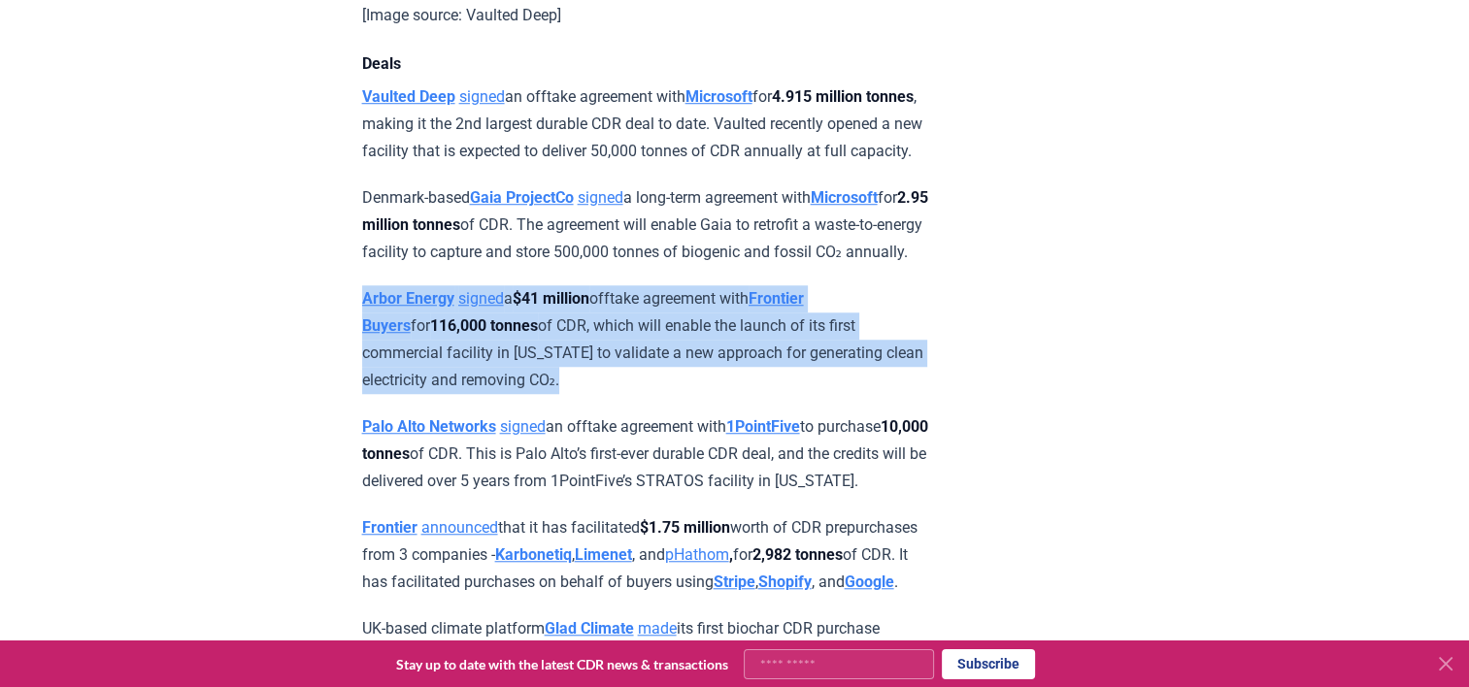
click at [651, 394] on p "Arbor Energy signed a $41 million offtake agreement with Frontier Buyers for 11…" at bounding box center [646, 339] width 568 height 109
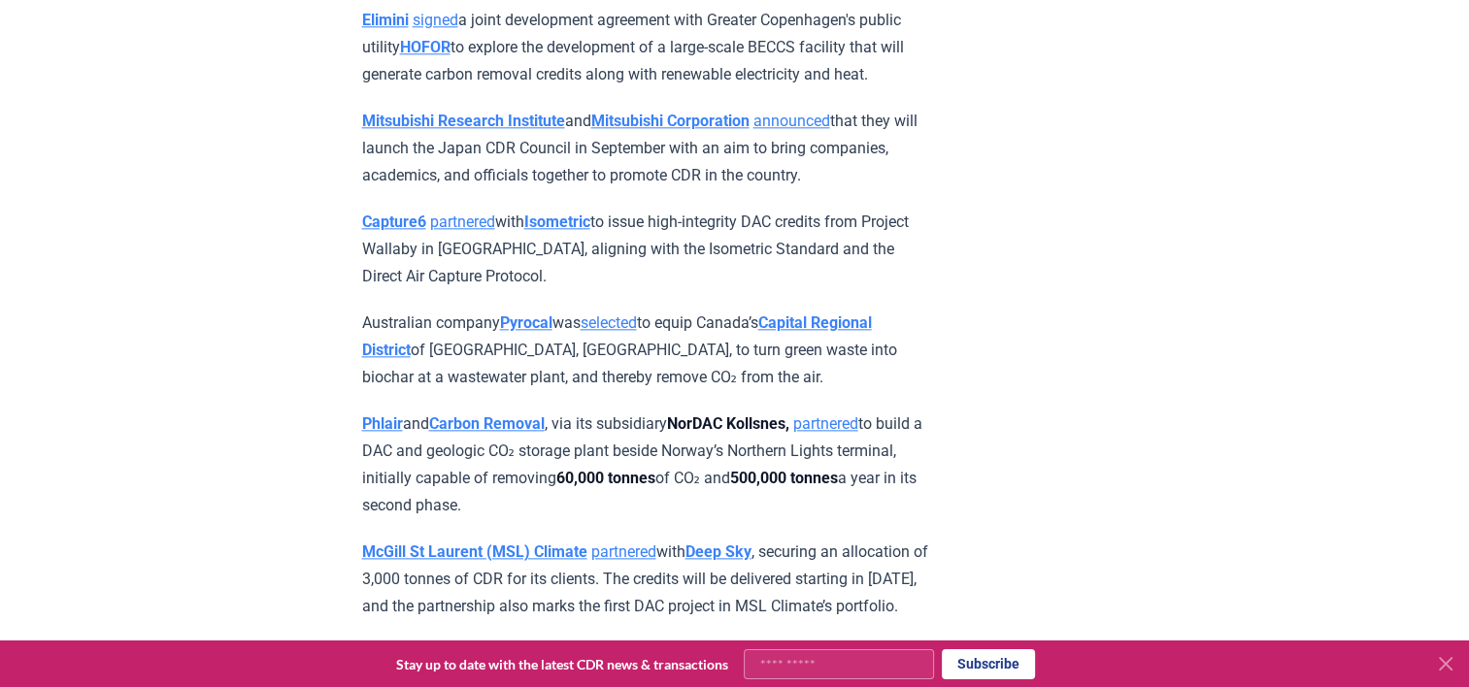
scroll to position [2264, 0]
click at [872, 87] on p "[PERSON_NAME] signed a joint development agreement with Greater Copenhagen's pu…" at bounding box center [646, 47] width 568 height 82
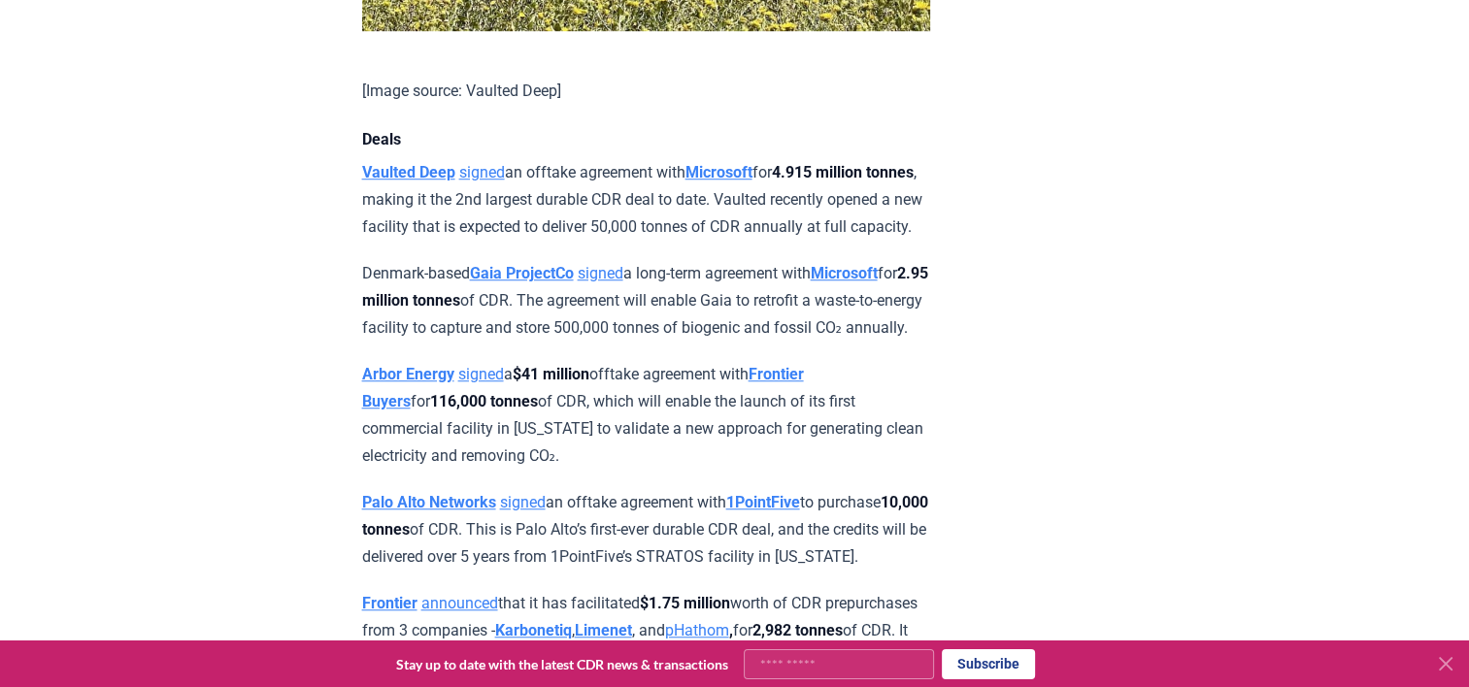
scroll to position [1447, 0]
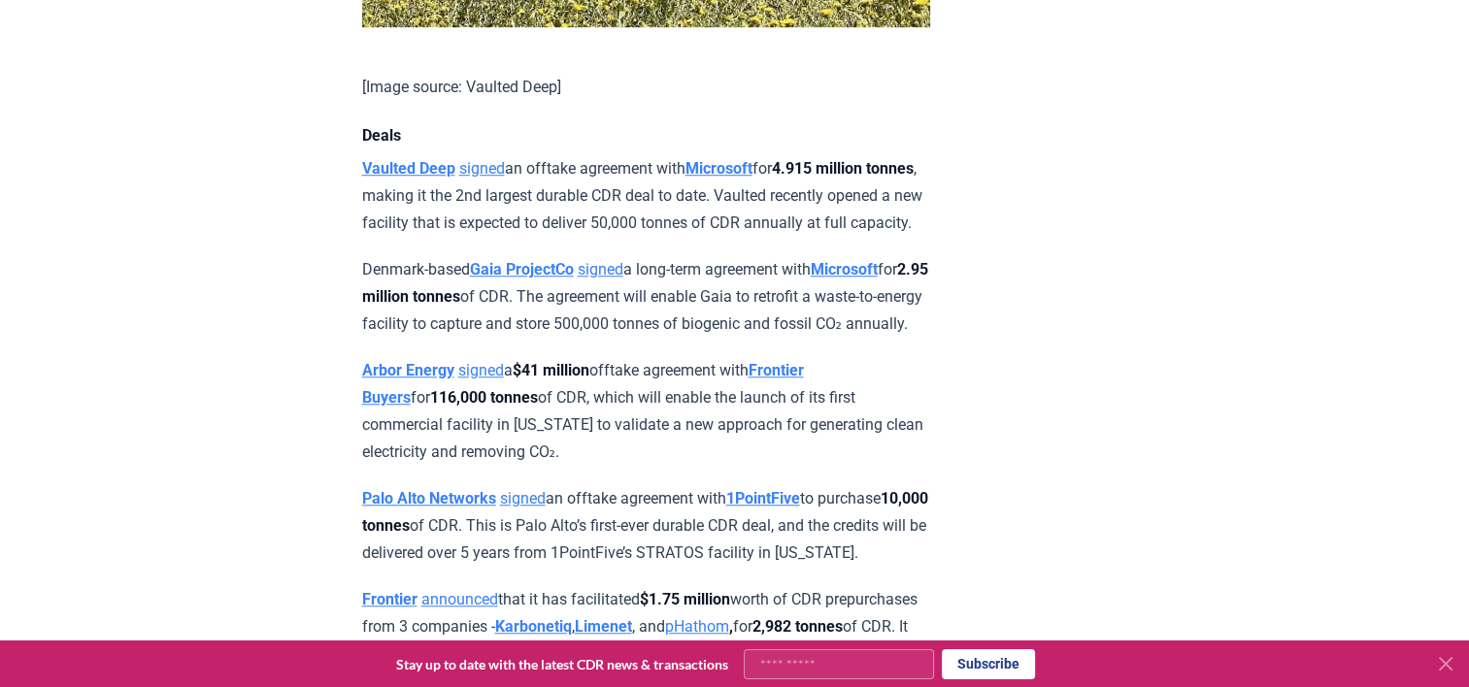
click at [648, 228] on p "Vaulted Deep signed an offtake agreement with Microsoft for 4.915 million tonne…" at bounding box center [646, 196] width 568 height 82
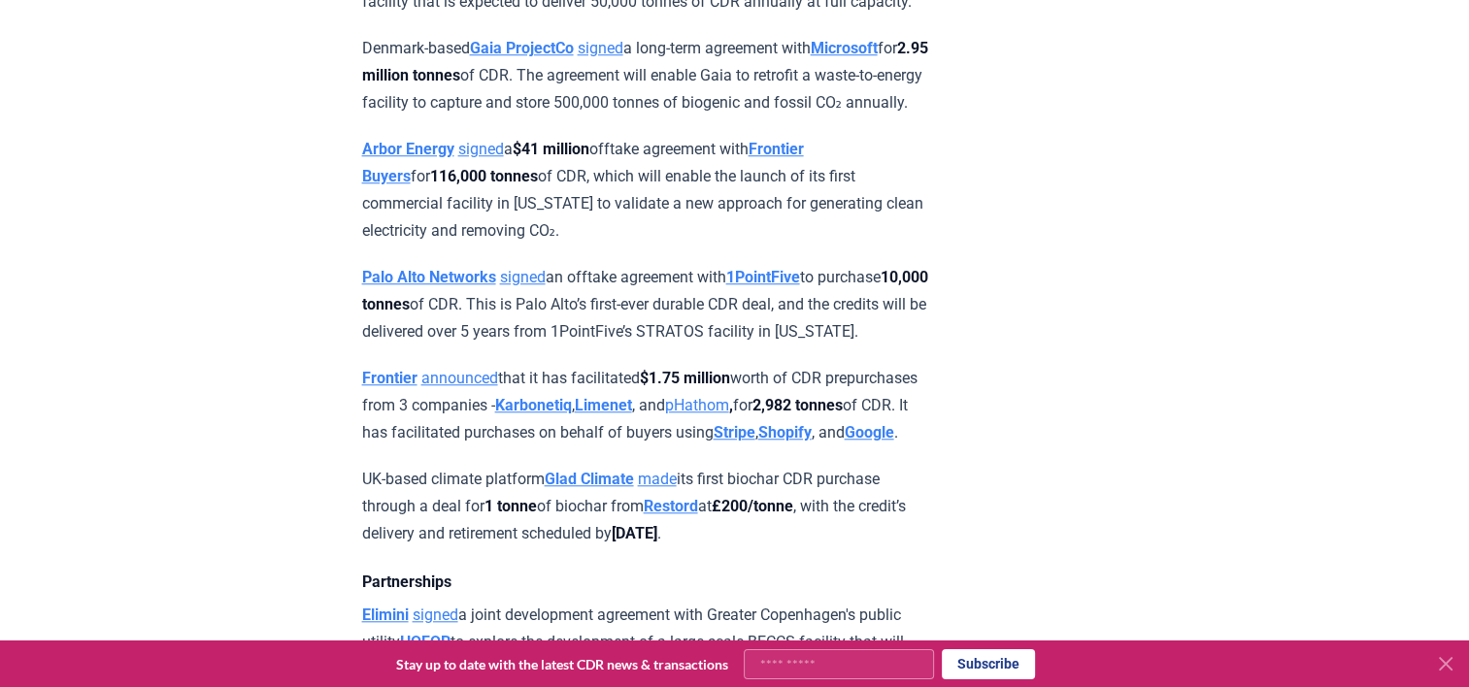
scroll to position [1674, 0]
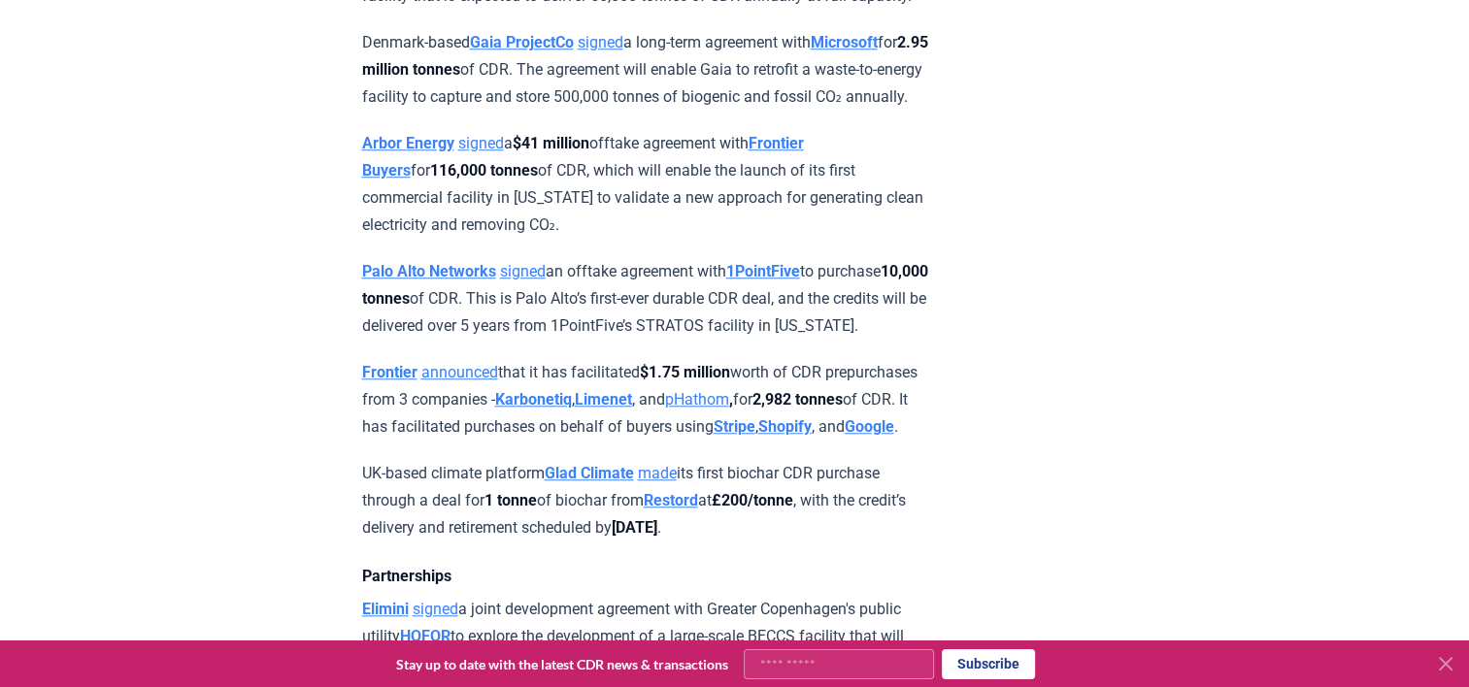
click at [648, 239] on p "Arbor Energy signed a $41 million offtake agreement with Frontier Buyers for 11…" at bounding box center [646, 184] width 568 height 109
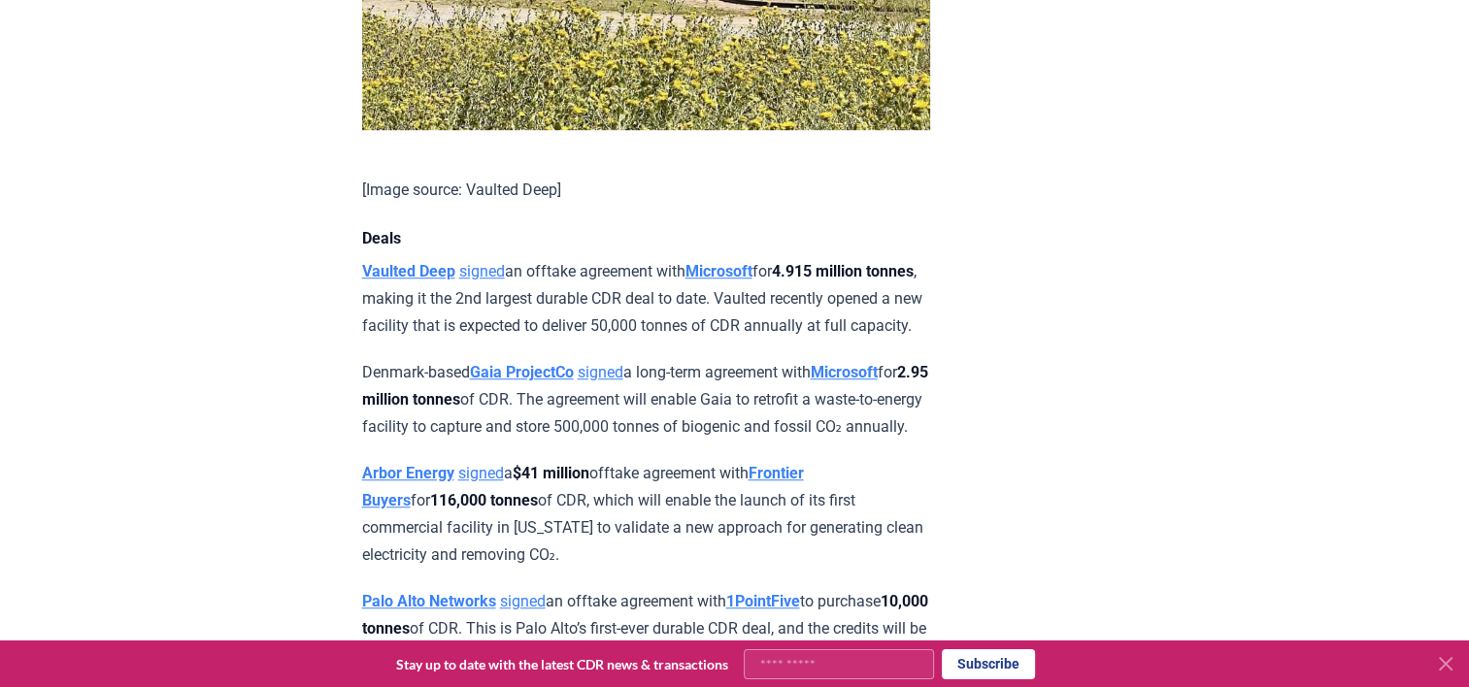
scroll to position [1344, 0]
click at [637, 340] on p "Vaulted Deep signed an offtake agreement with Microsoft for 4.915 million tonne…" at bounding box center [646, 299] width 568 height 82
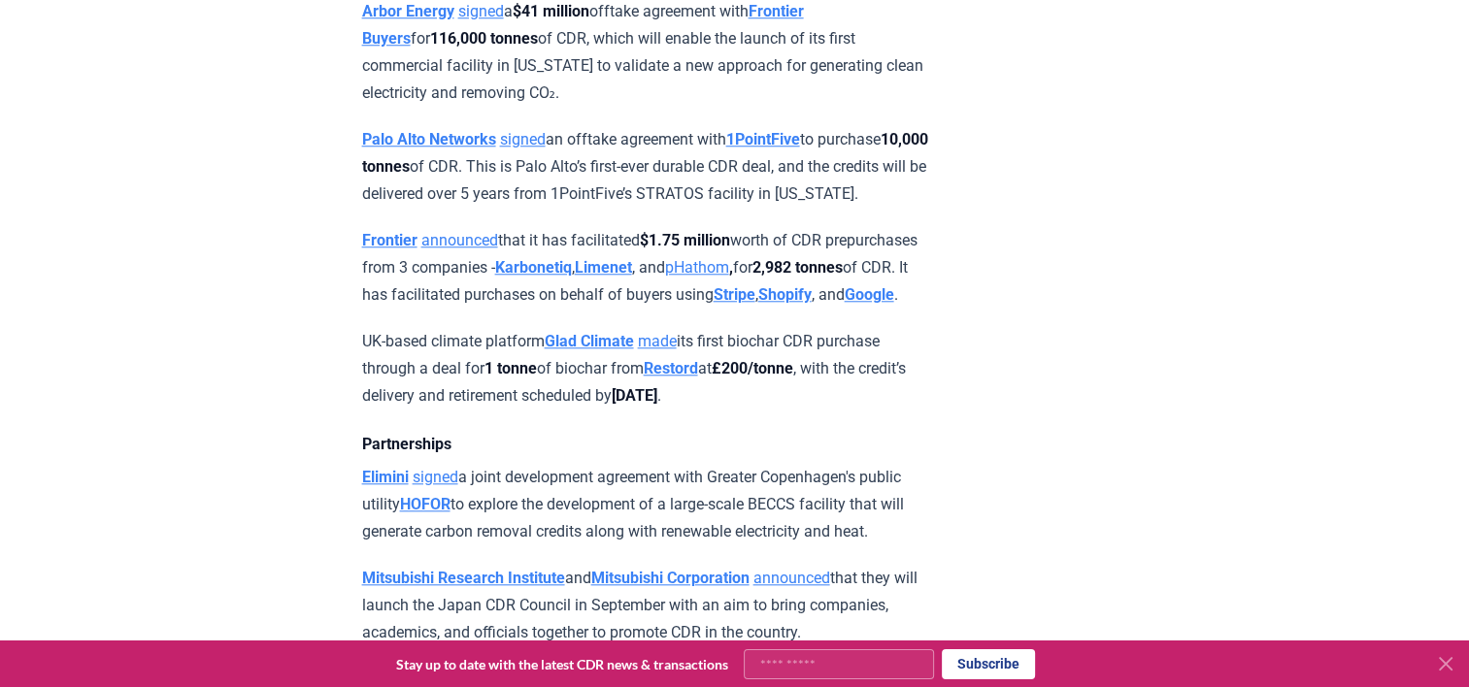
scroll to position [1809, 0]
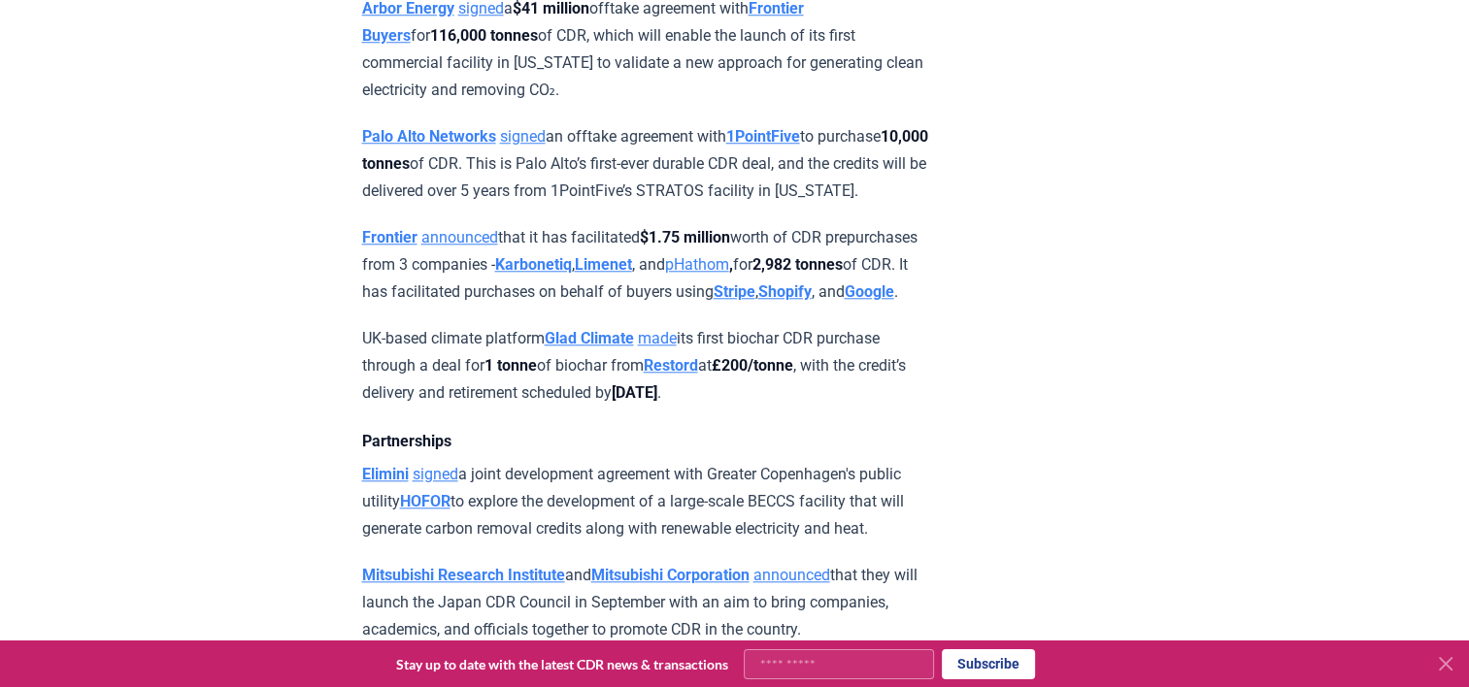
click at [574, 306] on p "Frontier announced that it has facilitated $1.75 million worth of CDR prepurcha…" at bounding box center [646, 265] width 568 height 82
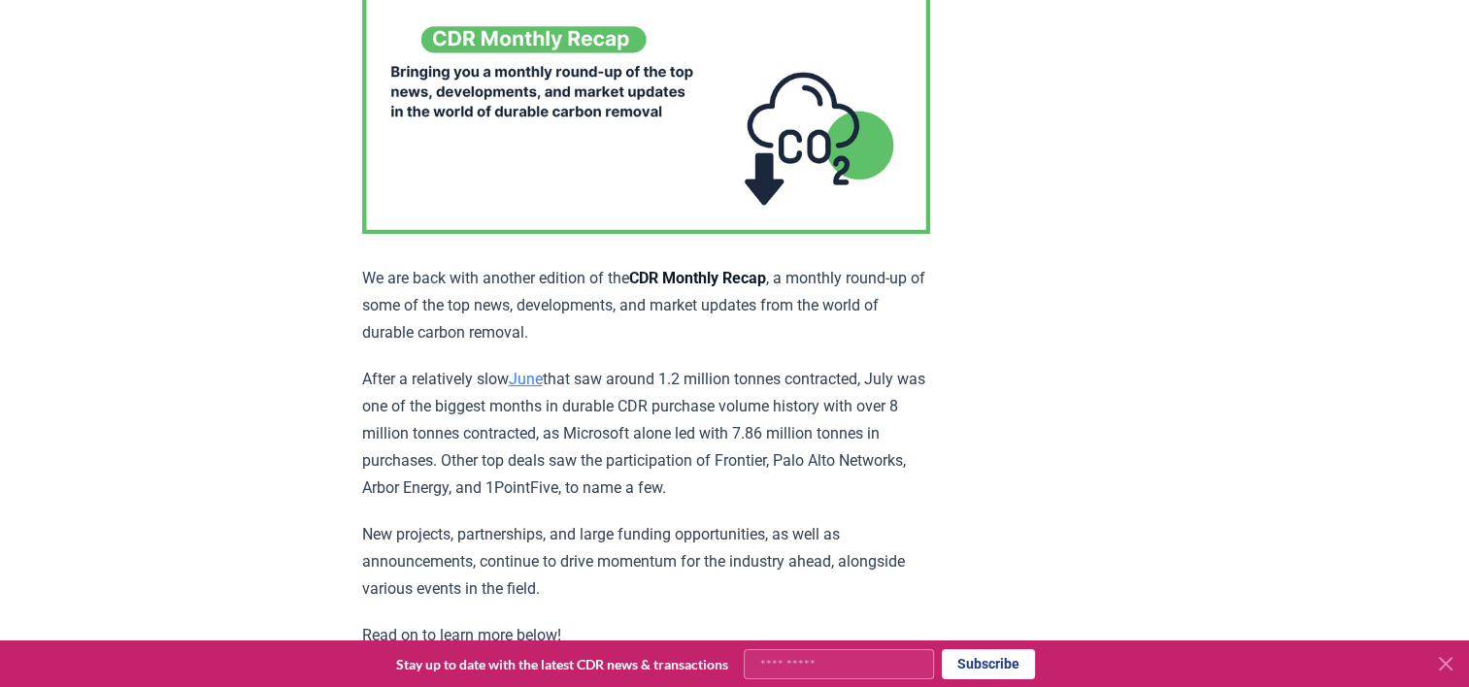
scroll to position [0, 0]
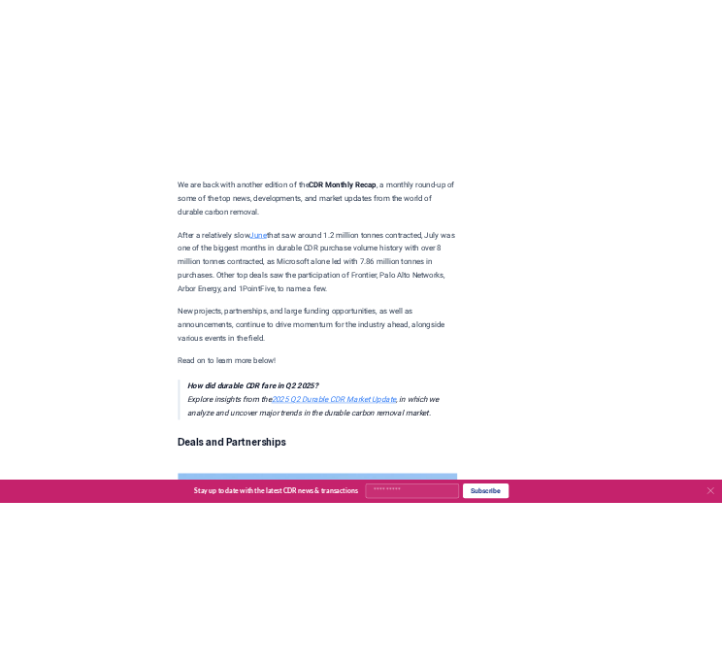
scroll to position [496, 0]
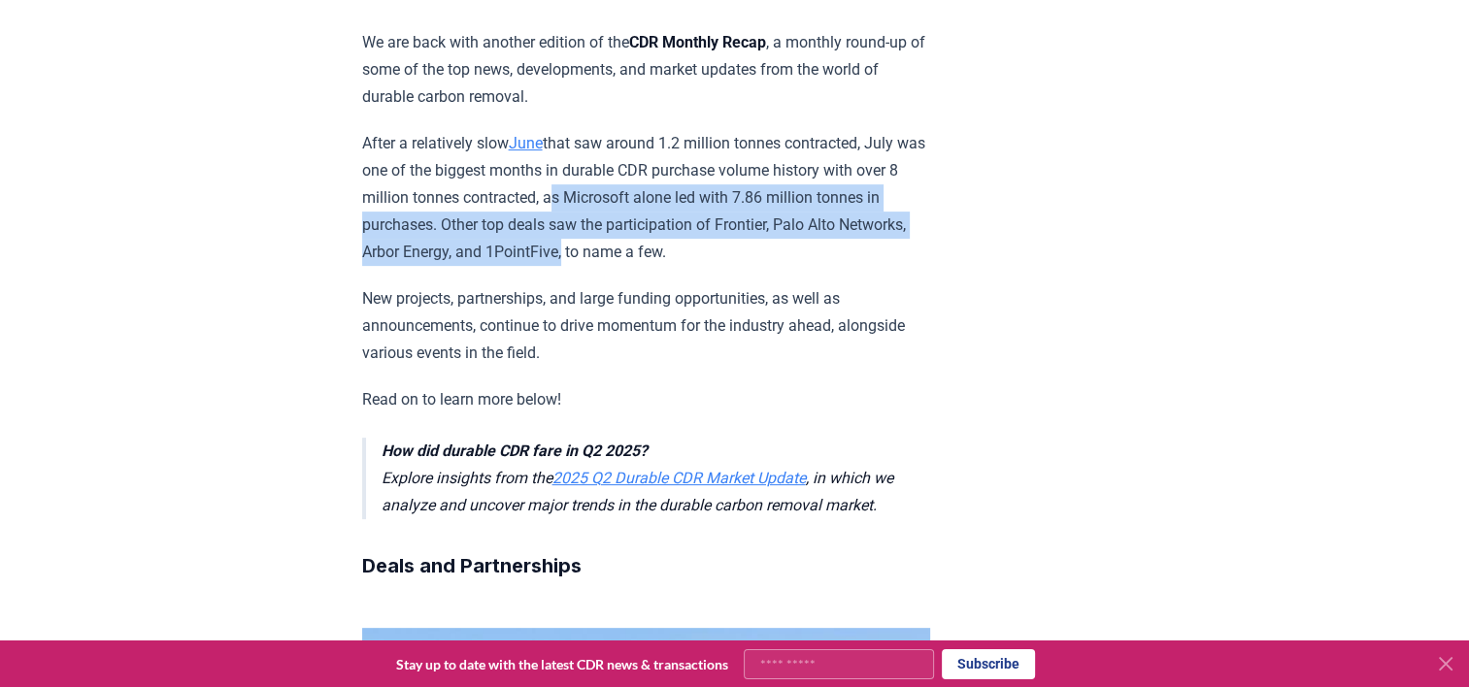
drag, startPoint x: 598, startPoint y: 196, endPoint x: 643, endPoint y: 250, distance: 70.4
click at [643, 250] on p "After a relatively slow June that saw around 1.2 million tonnes contracted, Jul…" at bounding box center [646, 198] width 568 height 136
copy p "as Microsoft alone led with 7.86 million tonnes in purchases. Other top deals s…"
click at [590, 238] on p "After a relatively slow June that saw around 1.2 million tonnes contracted, Jul…" at bounding box center [646, 198] width 568 height 136
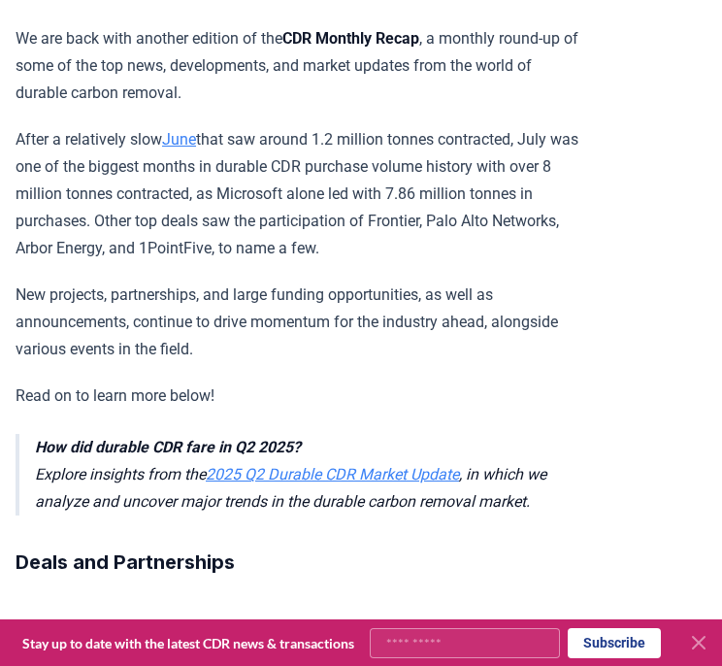
click at [244, 180] on p "After a relatively slow June that saw around 1.2 million tonnes contracted, Jul…" at bounding box center [300, 194] width 568 height 136
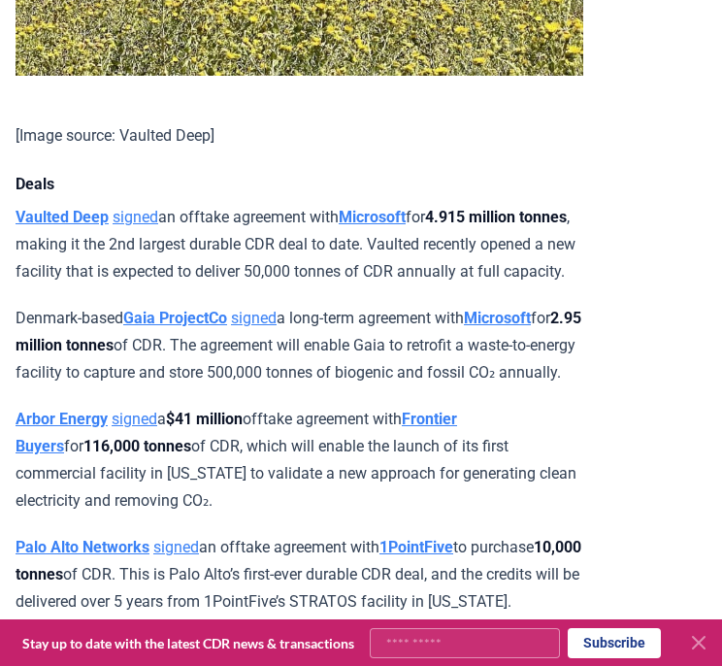
scroll to position [1398, 0]
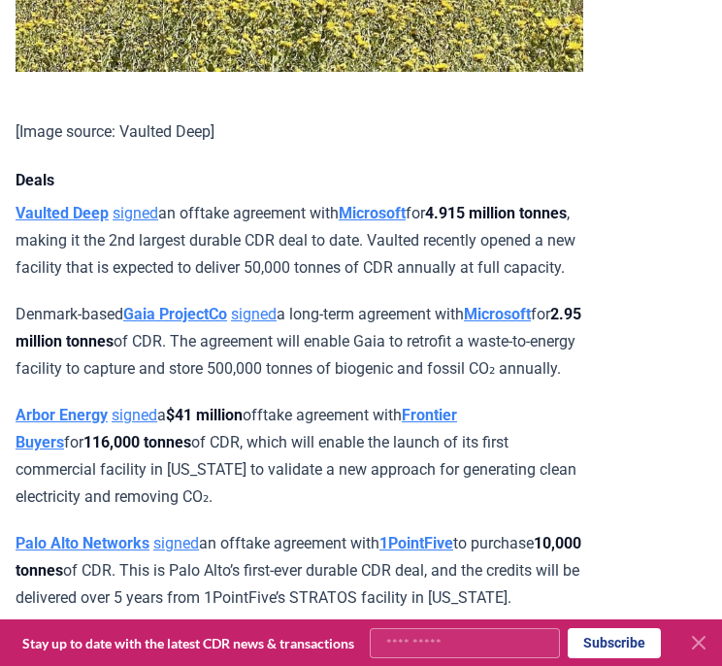
click at [299, 282] on p "Vaulted Deep signed an offtake agreement with Microsoft for 4.915 million tonne…" at bounding box center [300, 241] width 568 height 82
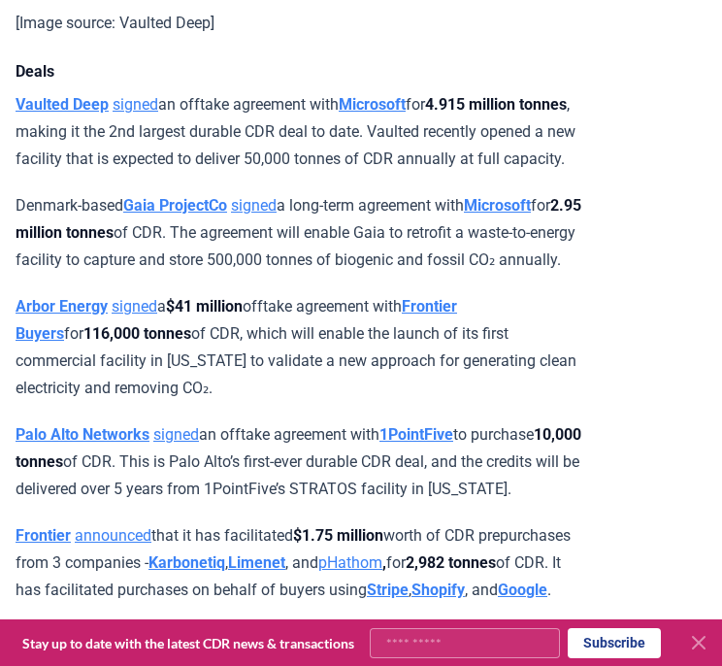
scroll to position [1510, 0]
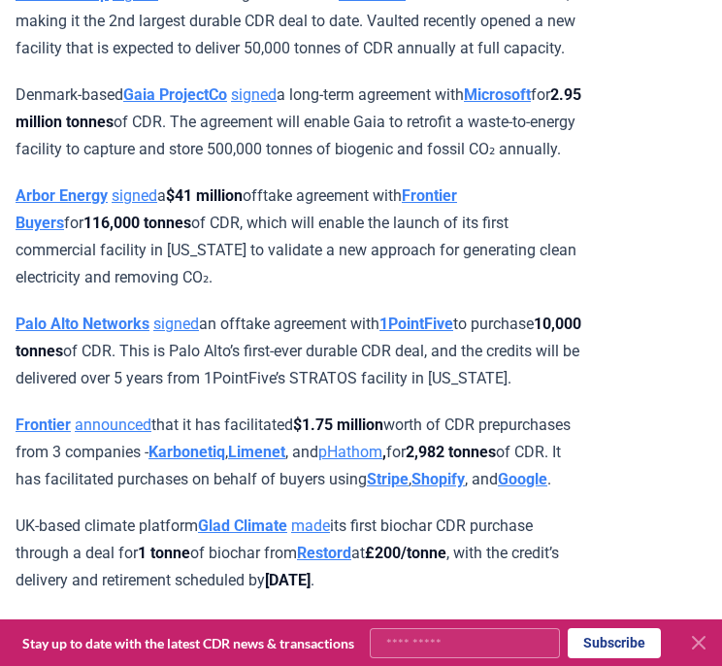
scroll to position [1619, 0]
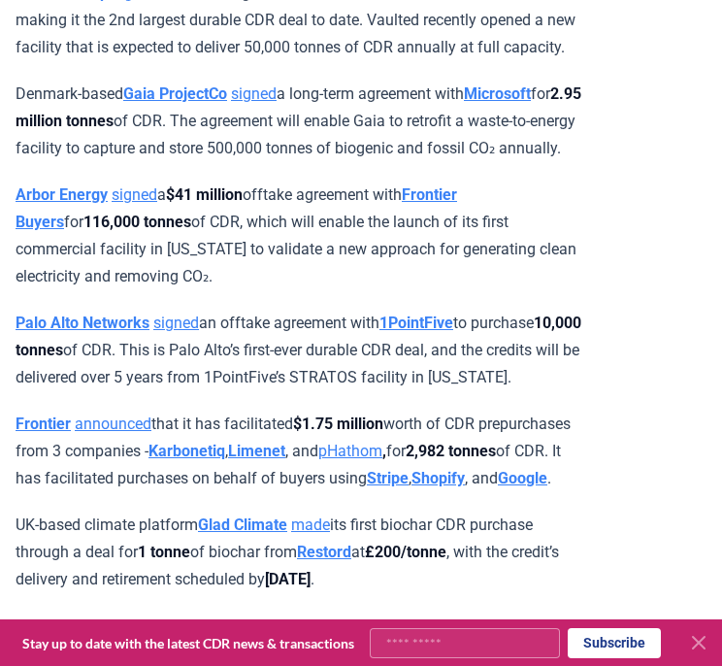
click at [373, 290] on p "Arbor Energy signed a $41 million offtake agreement with Frontier Buyers for 11…" at bounding box center [300, 236] width 568 height 109
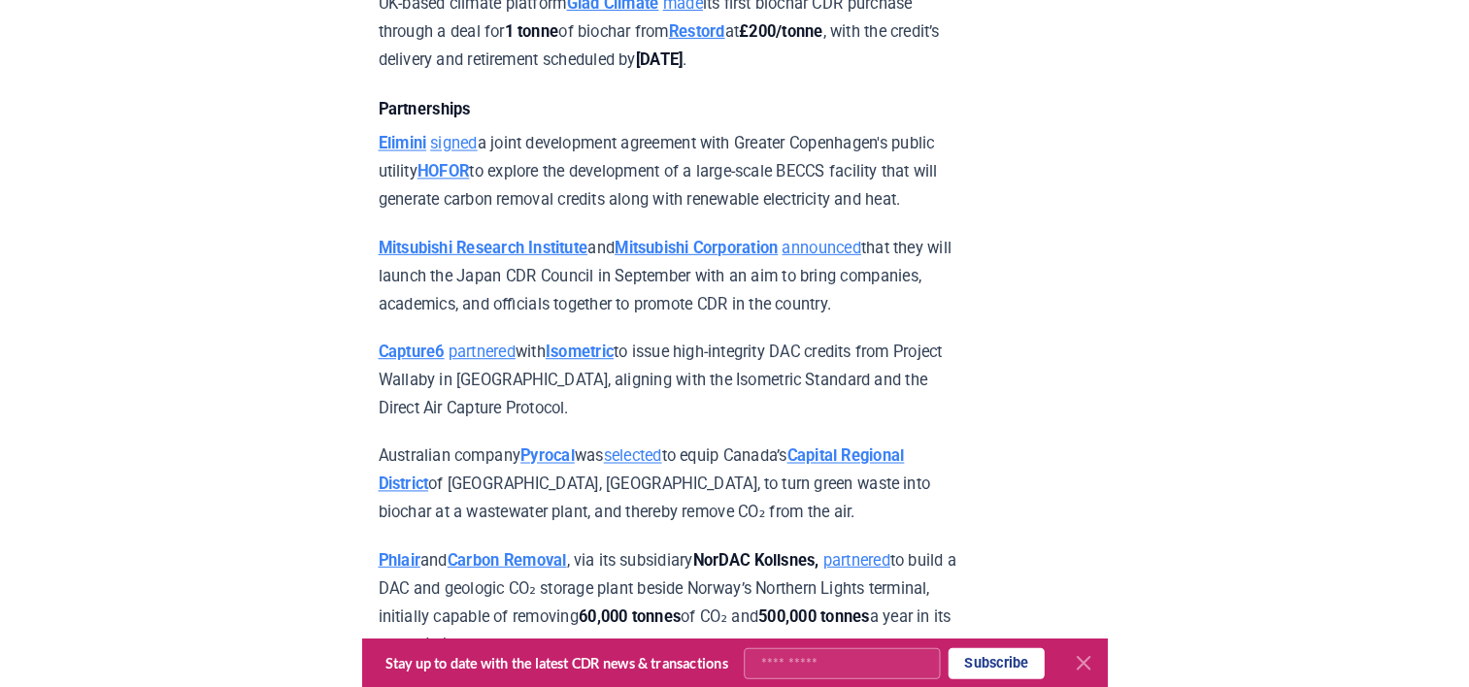
scroll to position [2155, 0]
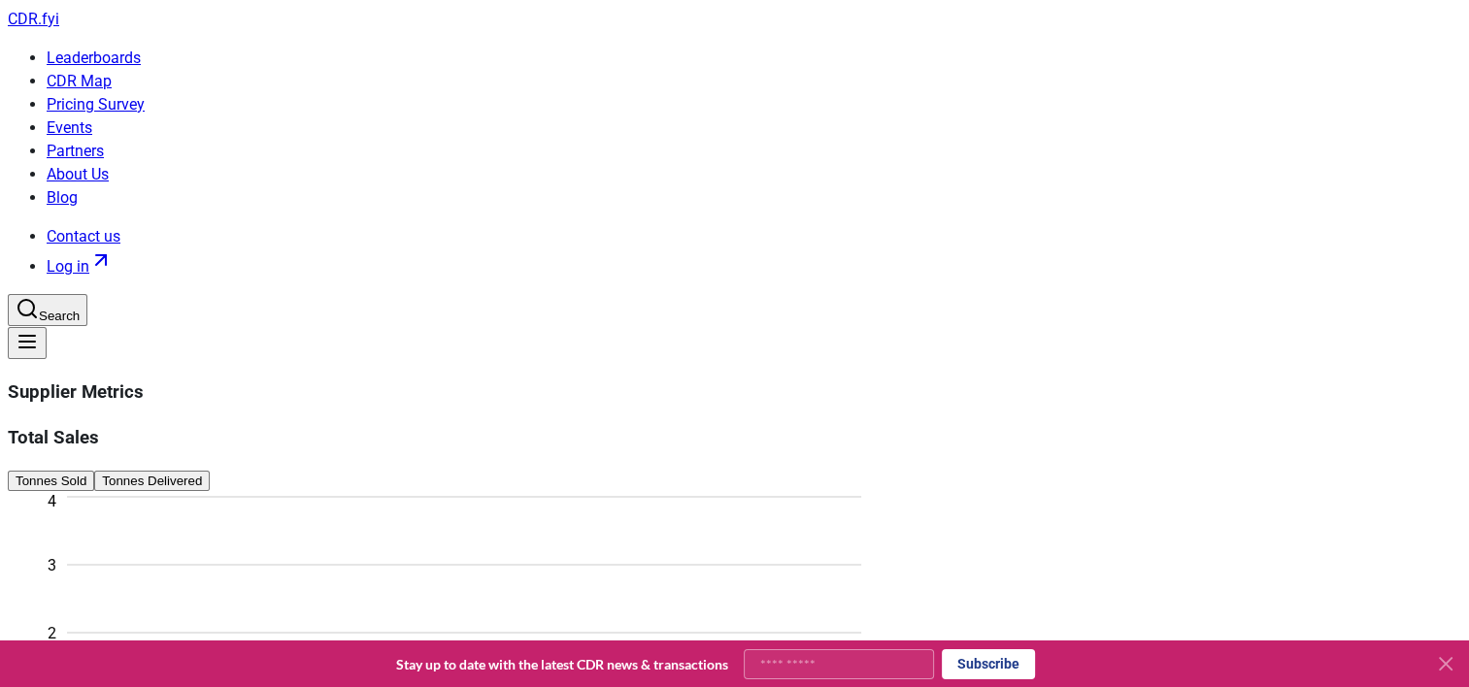
click at [210, 471] on button "Tonnes Delivered" at bounding box center [152, 481] width 116 height 20
click at [94, 471] on button "Tonnes Sold" at bounding box center [51, 481] width 86 height 20
click at [210, 471] on button "Tonnes Delivered" at bounding box center [152, 481] width 116 height 20
click at [94, 471] on button "Tonnes Sold" at bounding box center [51, 481] width 86 height 20
click at [210, 471] on button "Tonnes Delivered" at bounding box center [152, 481] width 116 height 20
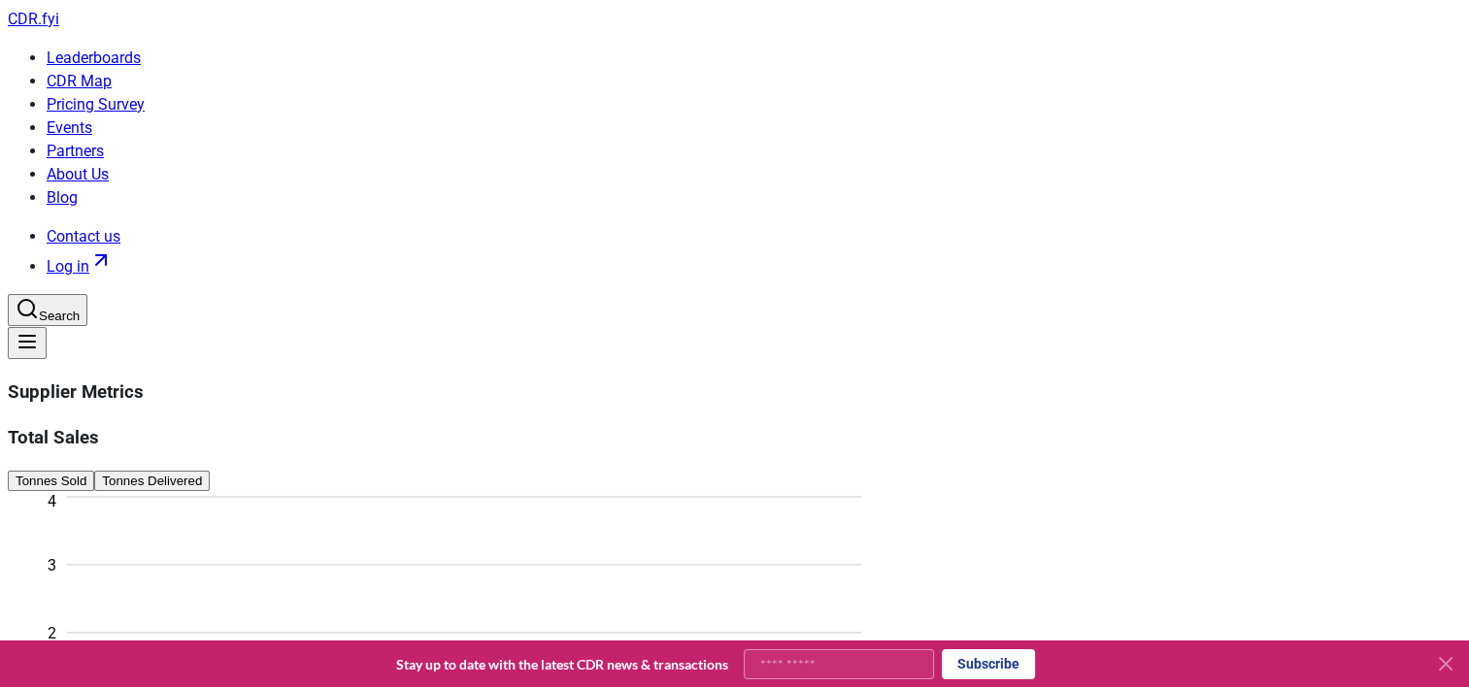
drag, startPoint x: 1072, startPoint y: 253, endPoint x: 1059, endPoint y: 292, distance: 40.8
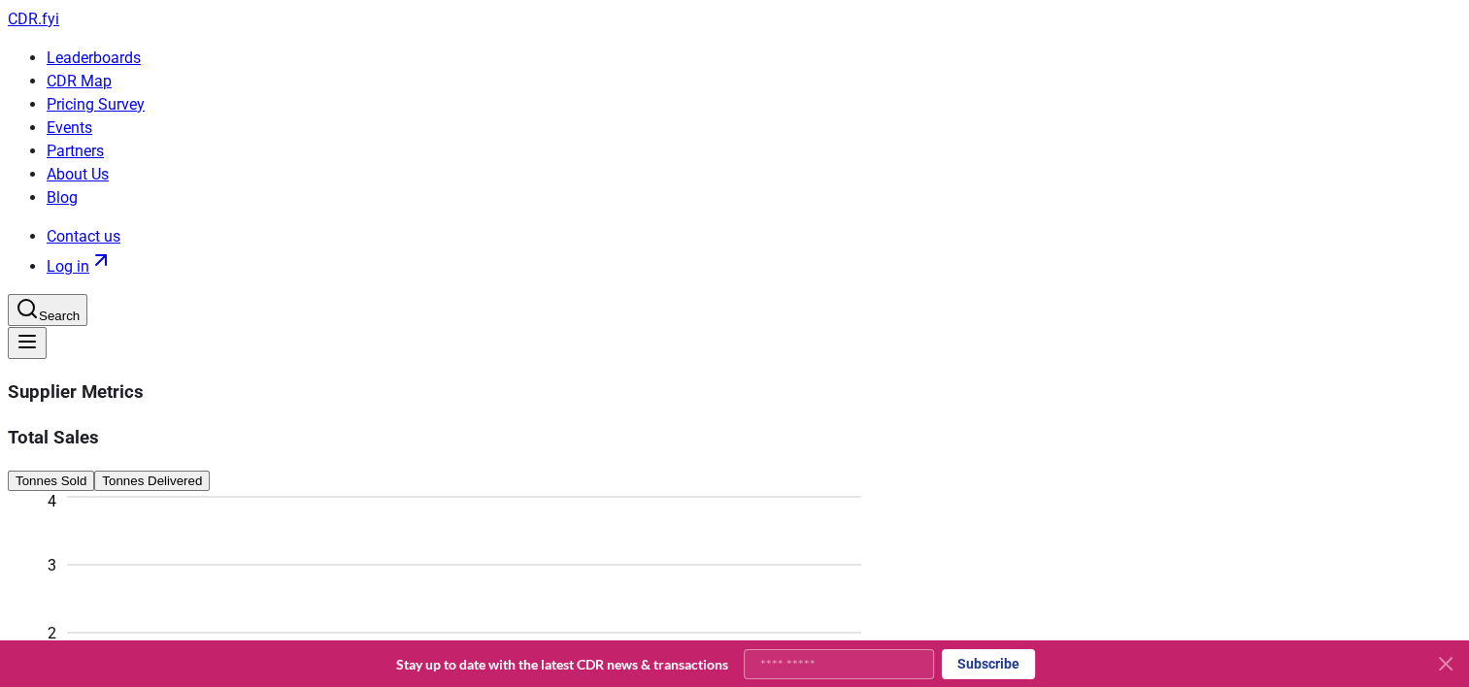
drag, startPoint x: 1059, startPoint y: 292, endPoint x: 1023, endPoint y: 311, distance: 40.4
drag, startPoint x: 1023, startPoint y: 311, endPoint x: 997, endPoint y: 259, distance: 57.8
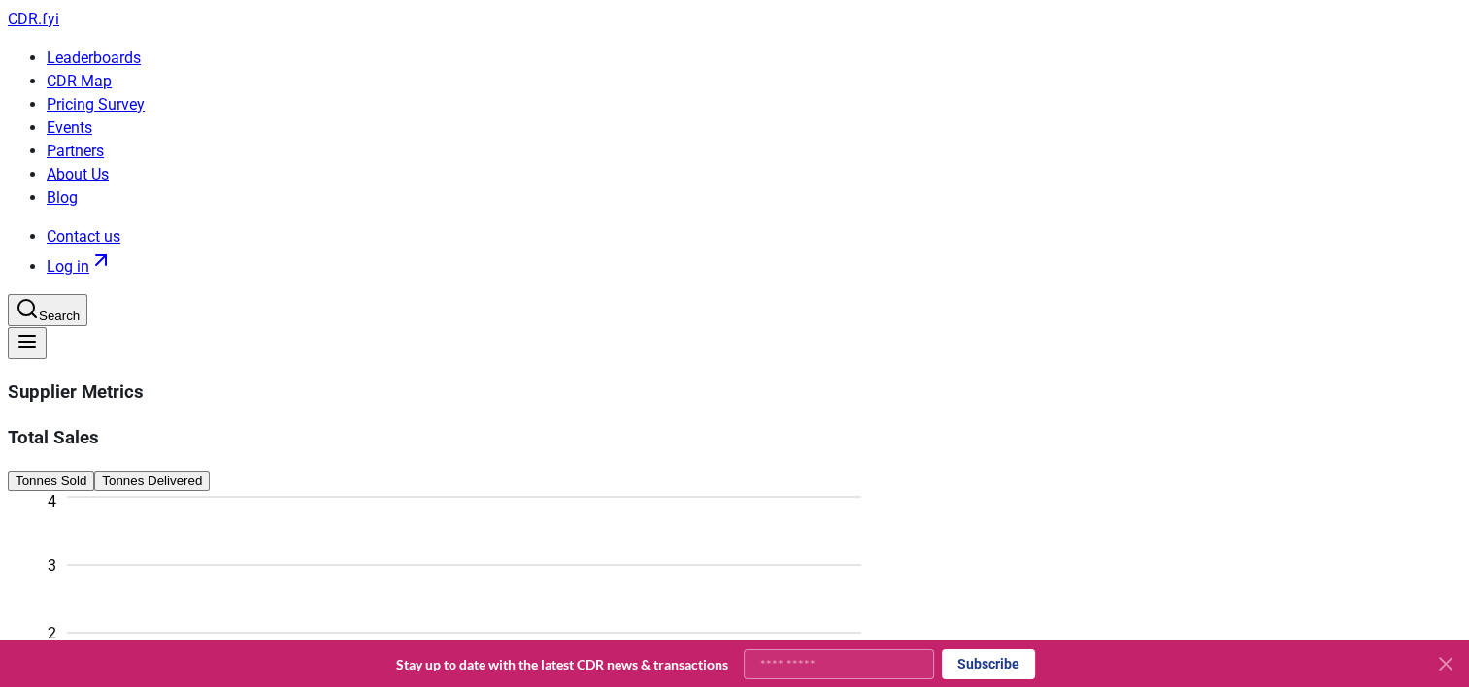
click at [141, 49] on link "Leaderboards" at bounding box center [94, 58] width 94 height 18
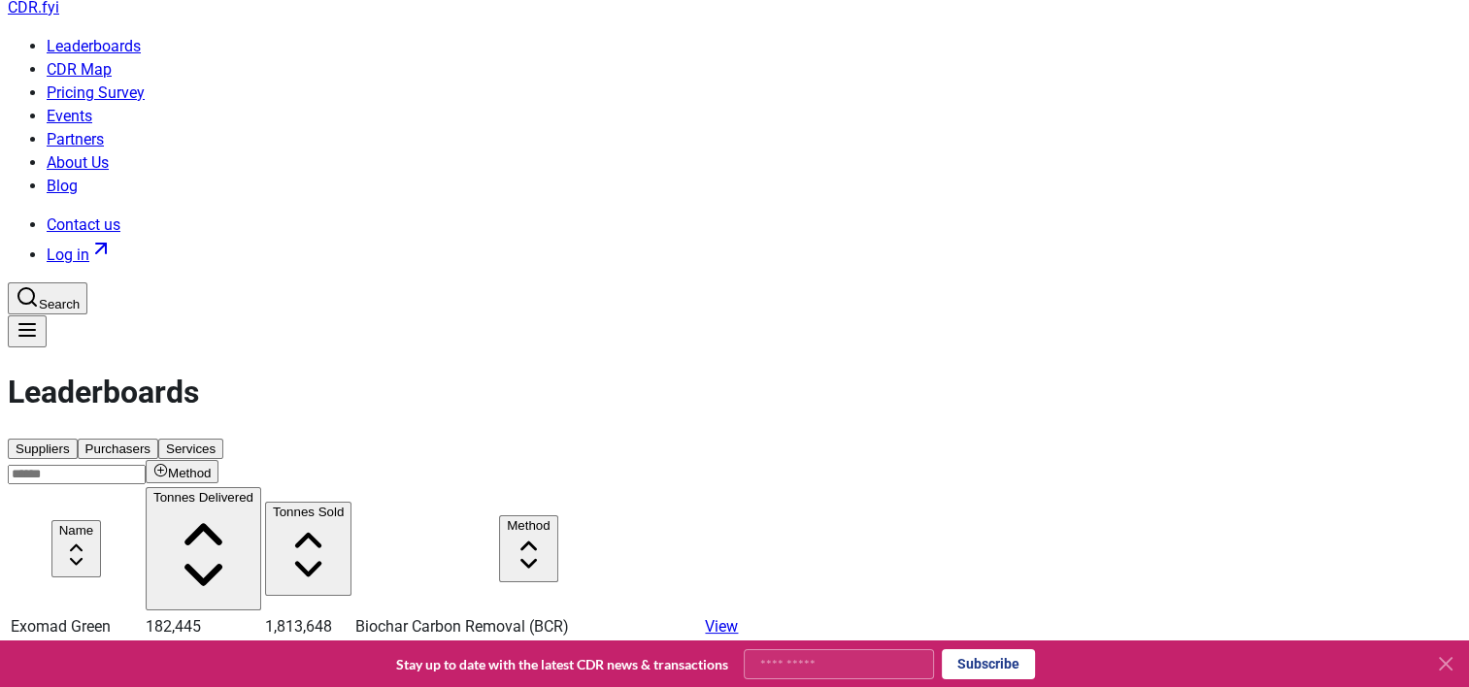
scroll to position [16, 0]
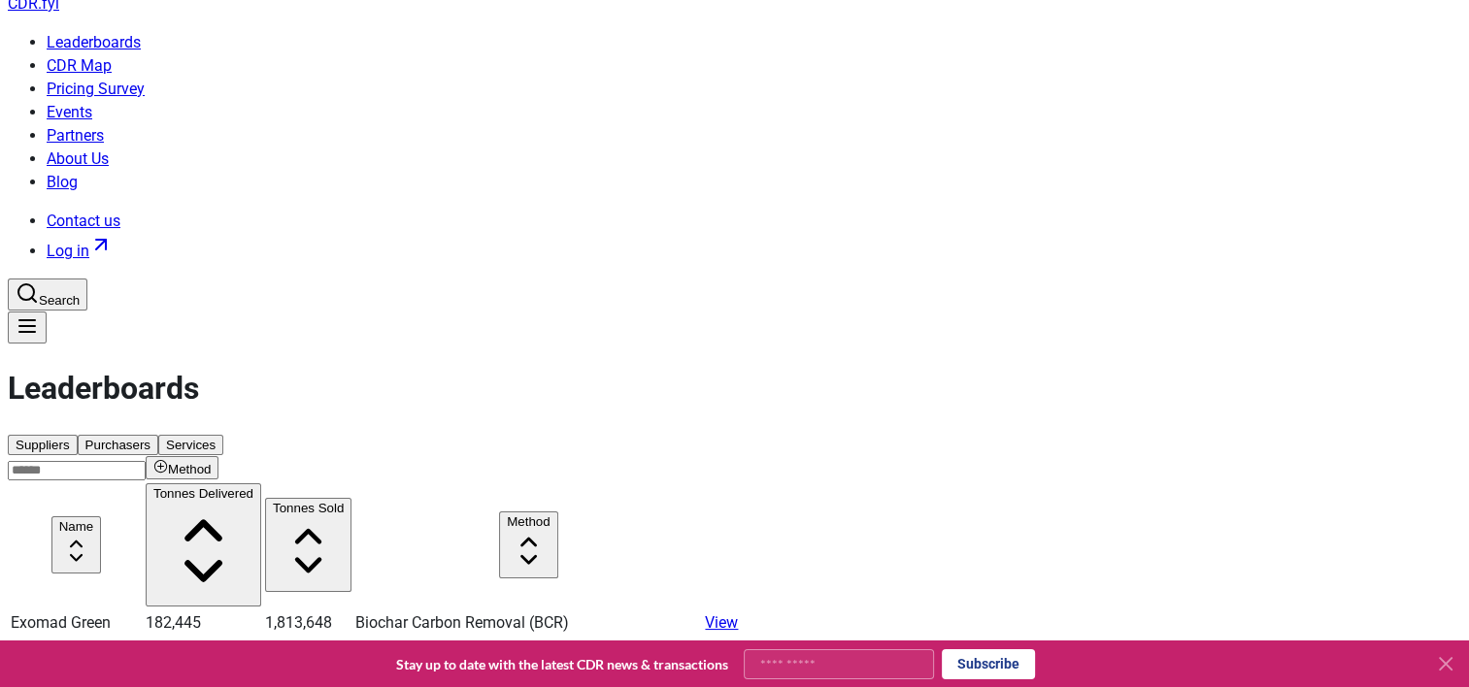
click at [78, 173] on link "Blog" at bounding box center [62, 182] width 31 height 18
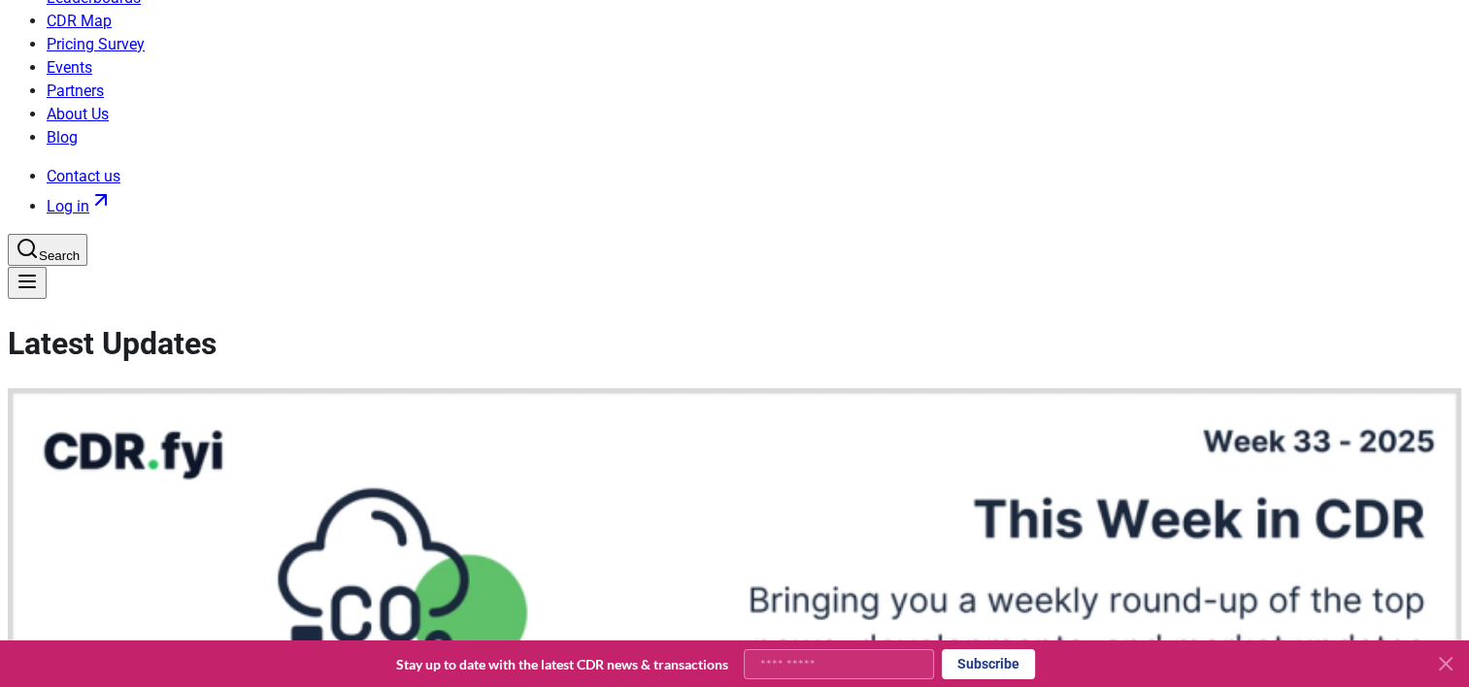
scroll to position [59, 0]
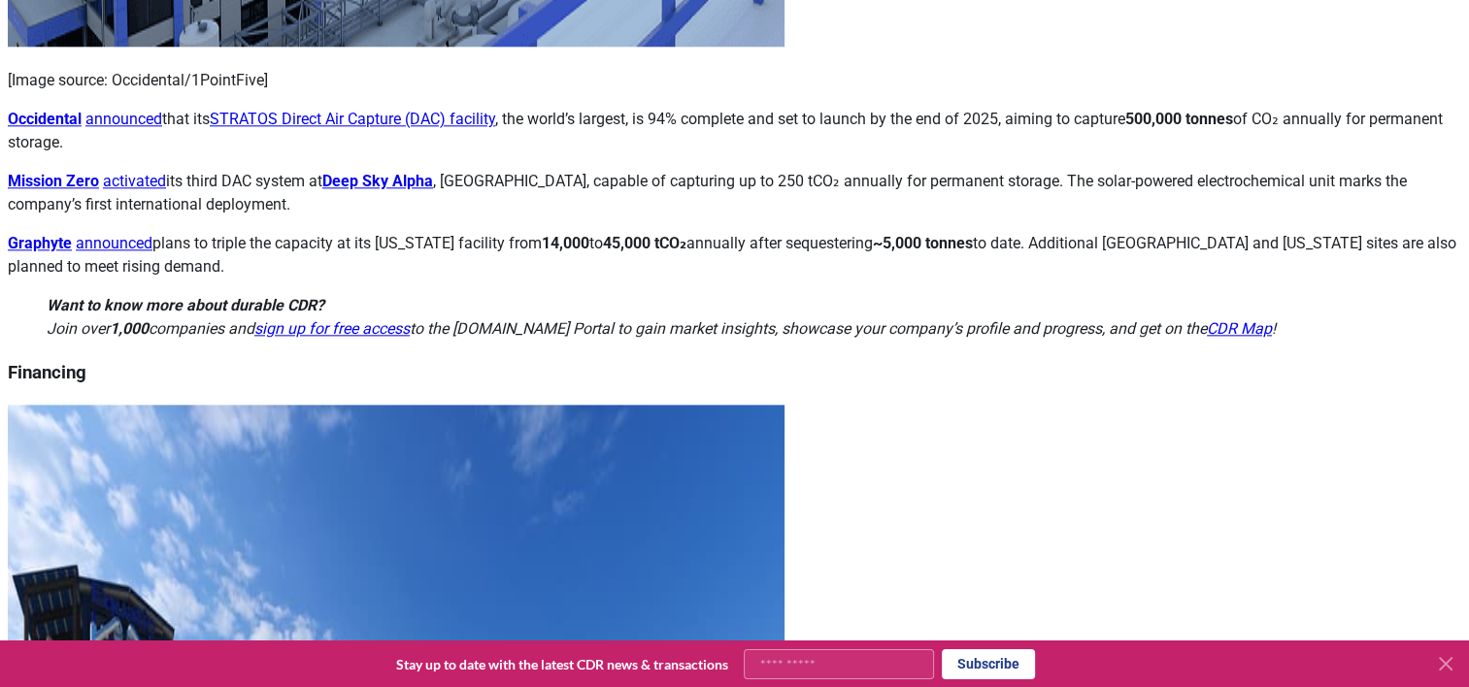
scroll to position [2291, 0]
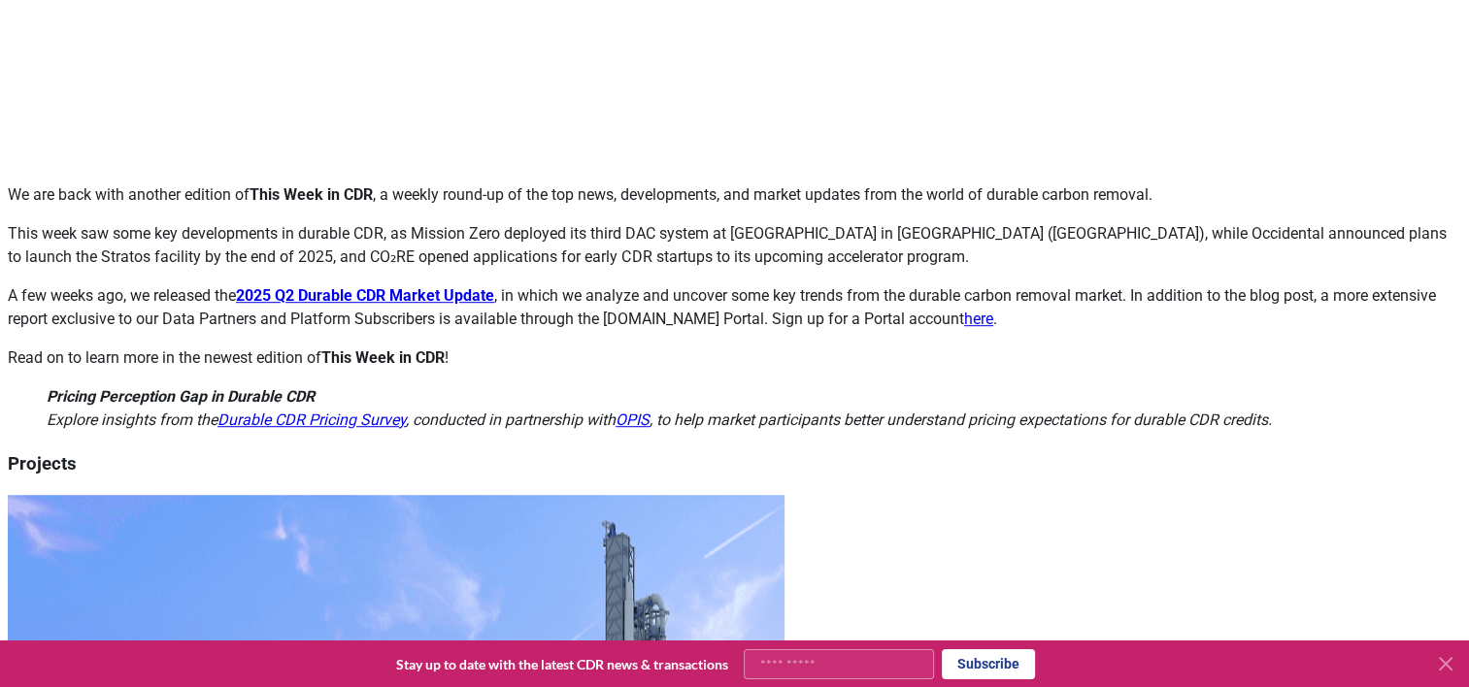
scroll to position [1087, 0]
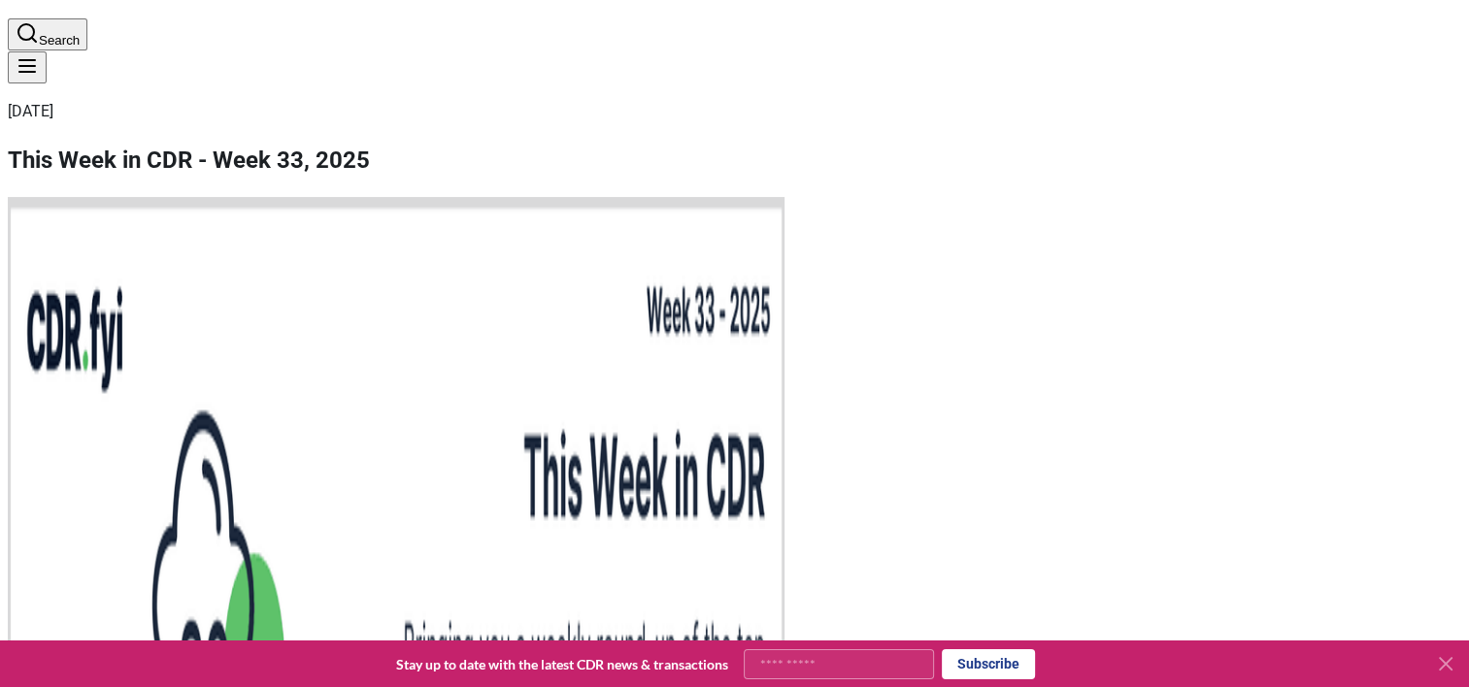
scroll to position [294, 0]
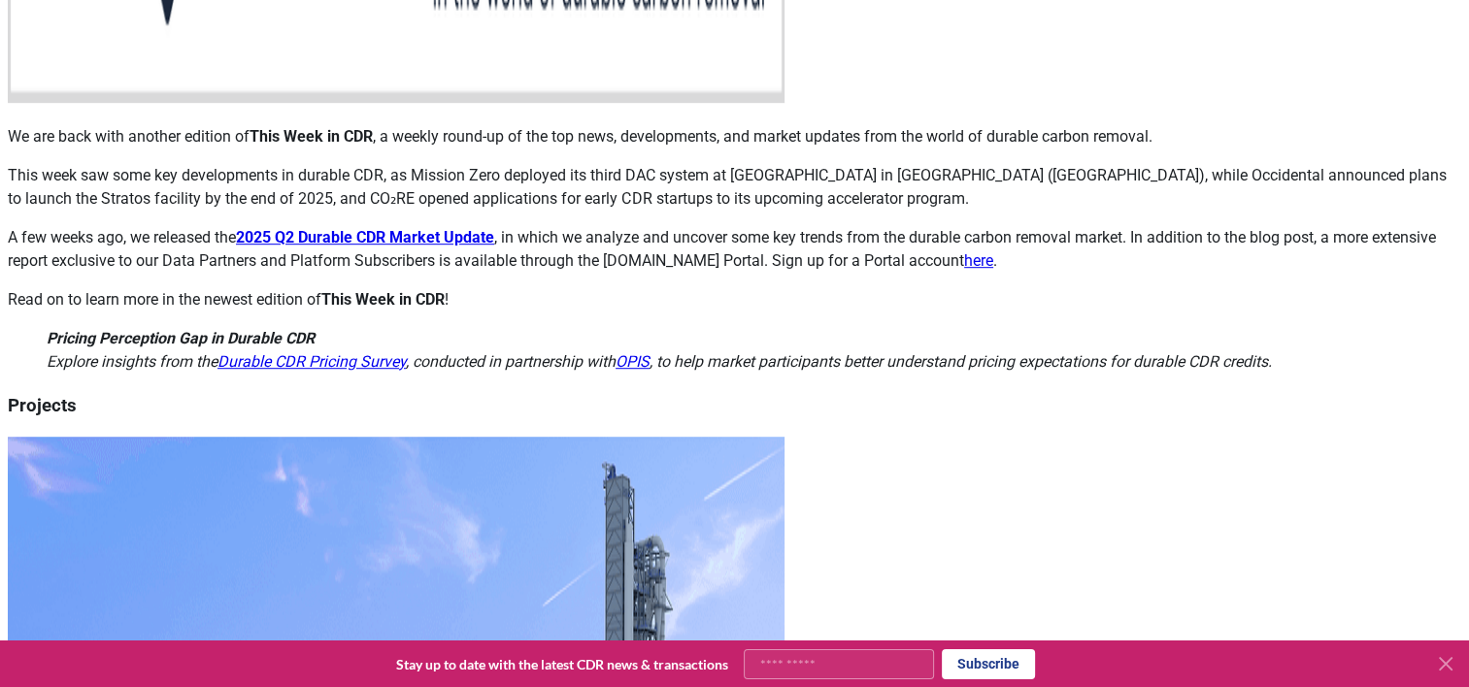
scroll to position [1148, 0]
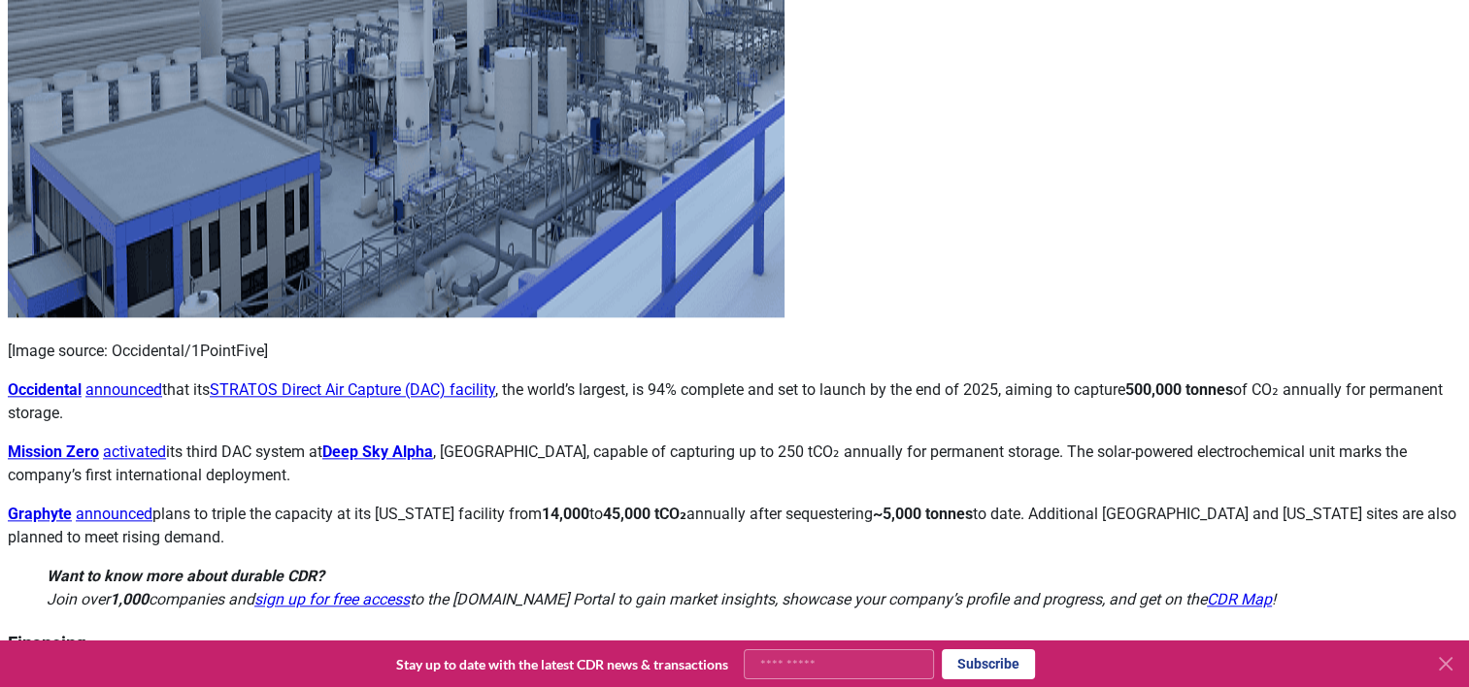
scroll to position [2045, 0]
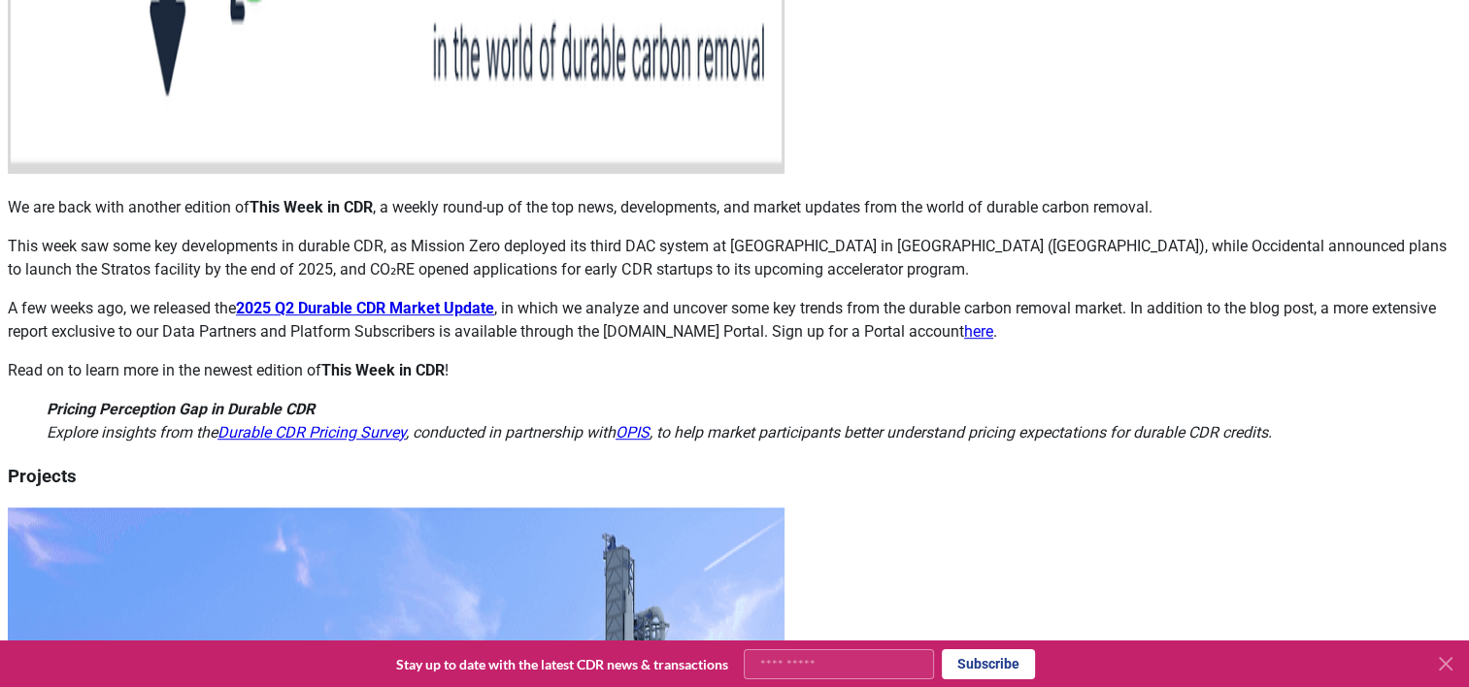
scroll to position [1075, 0]
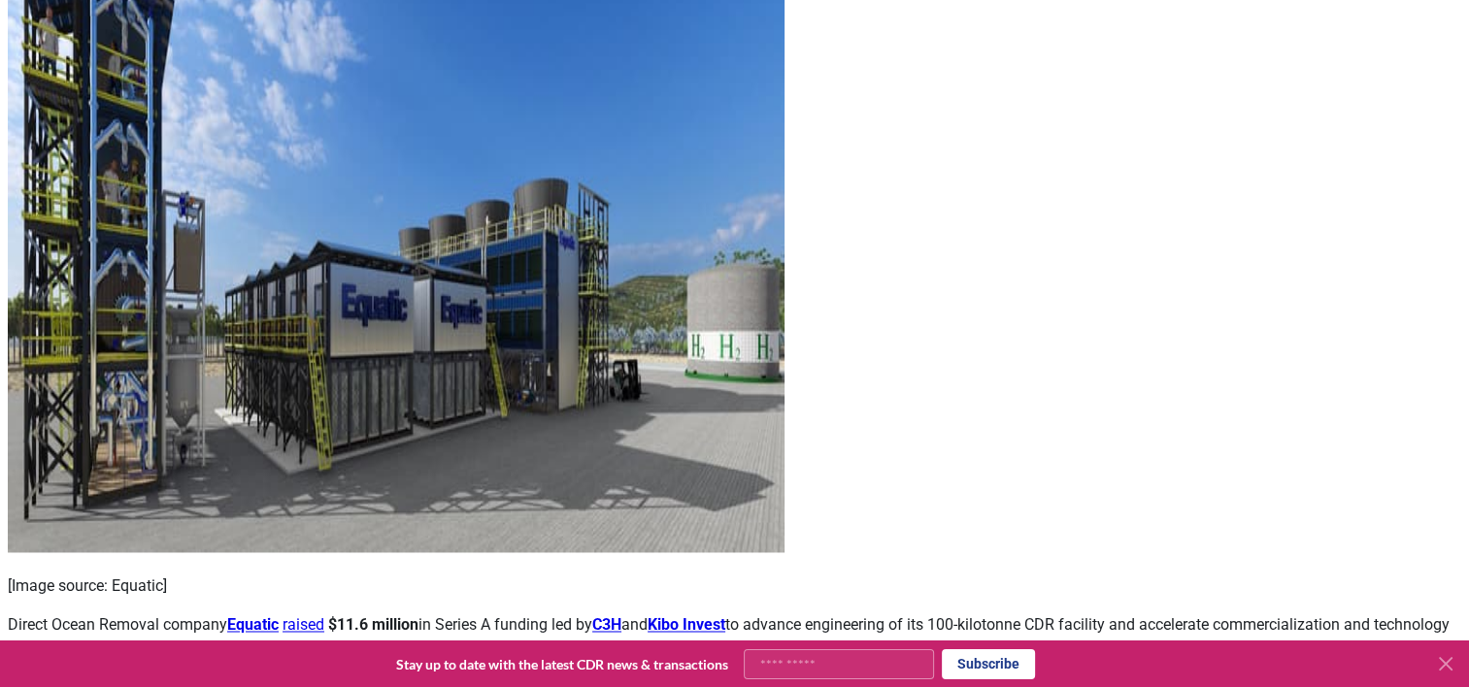
scroll to position [2895, 0]
